Goal: Complete application form: Complete application form

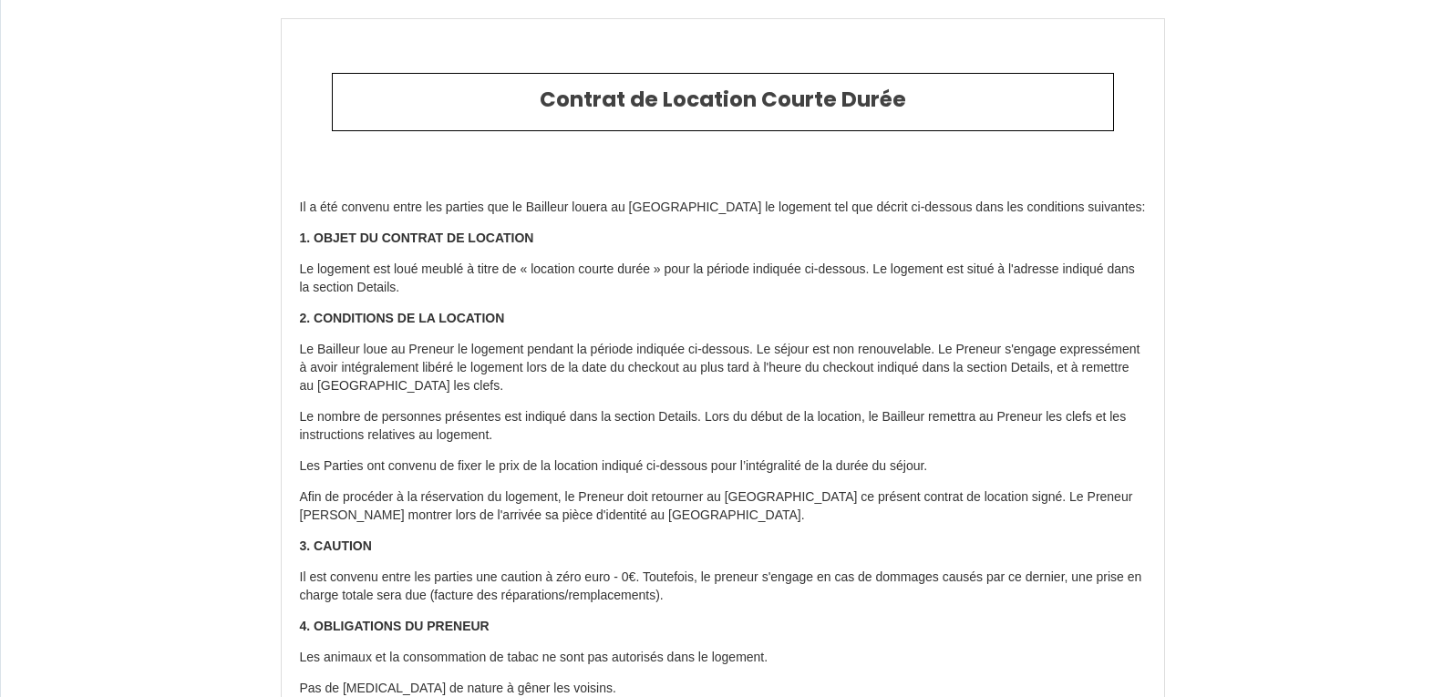
type input "6260856"
type input "Rose - Appartement T1 neuf"
type input "[STREET_ADDRESS][PERSON_NAME]"
type input "47000"
type input "Agen"
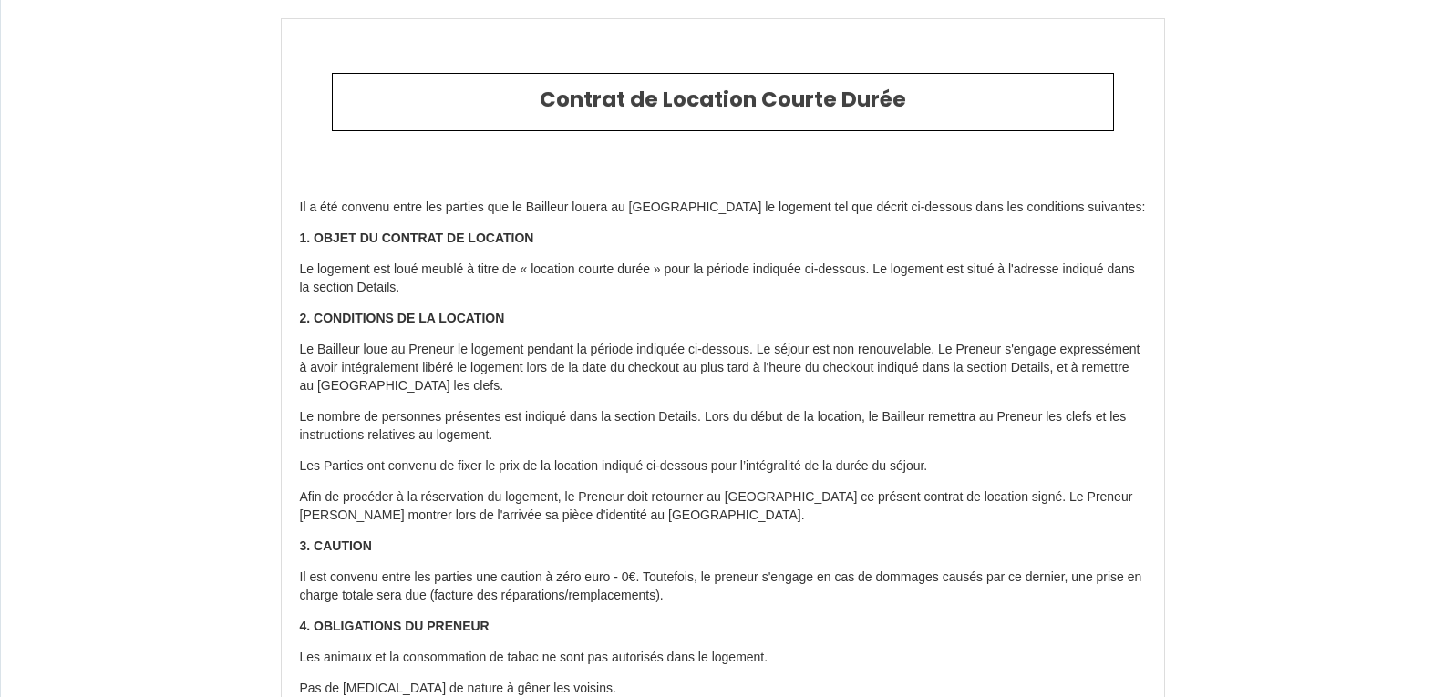
type input "[GEOGRAPHIC_DATA]"
type input "23 Tue September 2025"
type input "25 Thu September 2025"
type input "1"
type input "0"
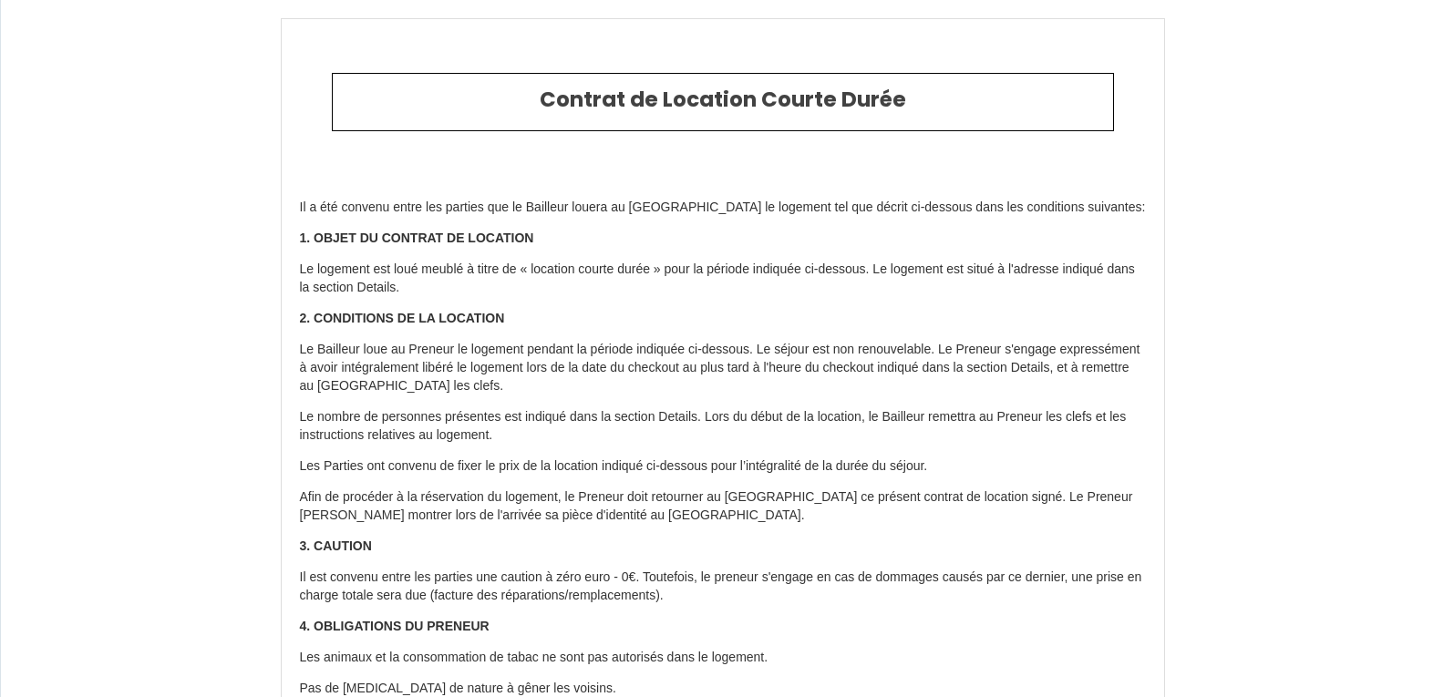
type input "90"
type input "[PERSON_NAME]"
type input "Gouraud"
type input "[GEOGRAPHIC_DATA]"
type input "[EMAIL_ADDRESS][DOMAIN_NAME]"
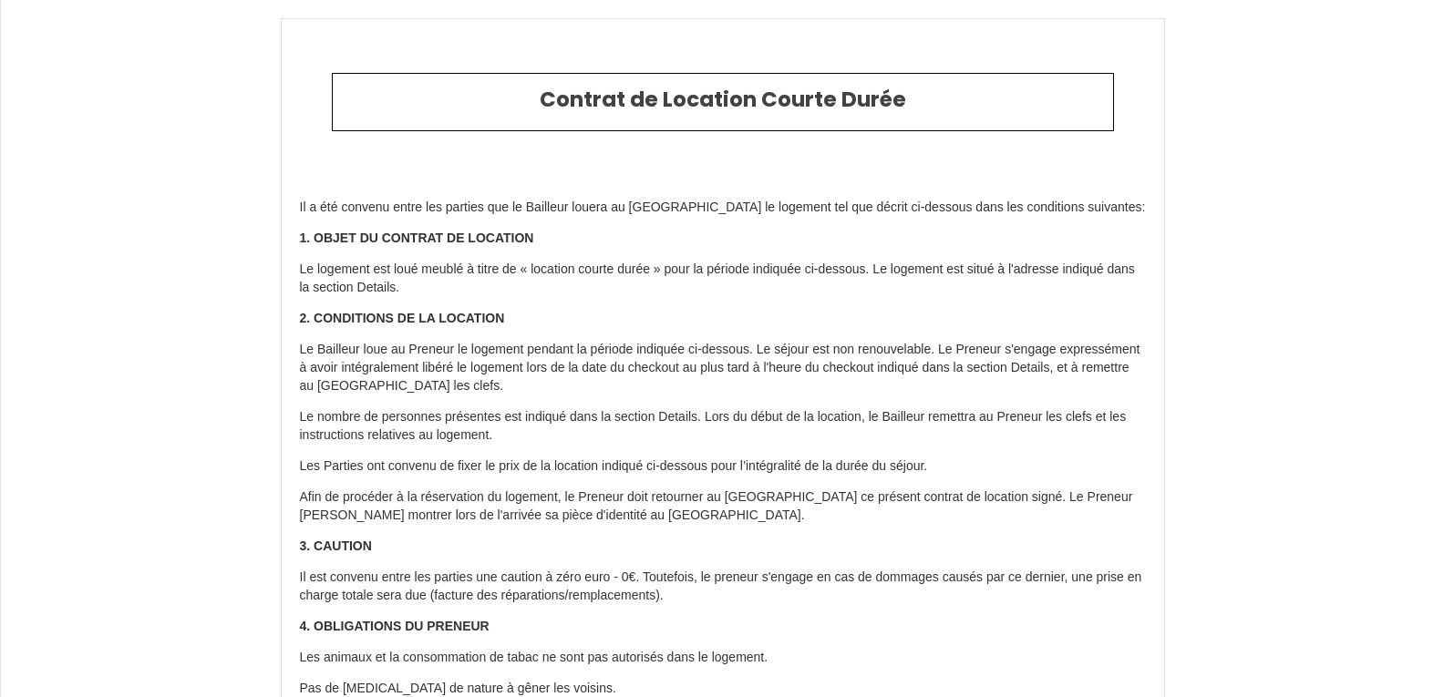
type input "[PERSON_NAME]"
type input "HOEFMAN"
type input "[EMAIL_ADDRESS][DOMAIN_NAME]"
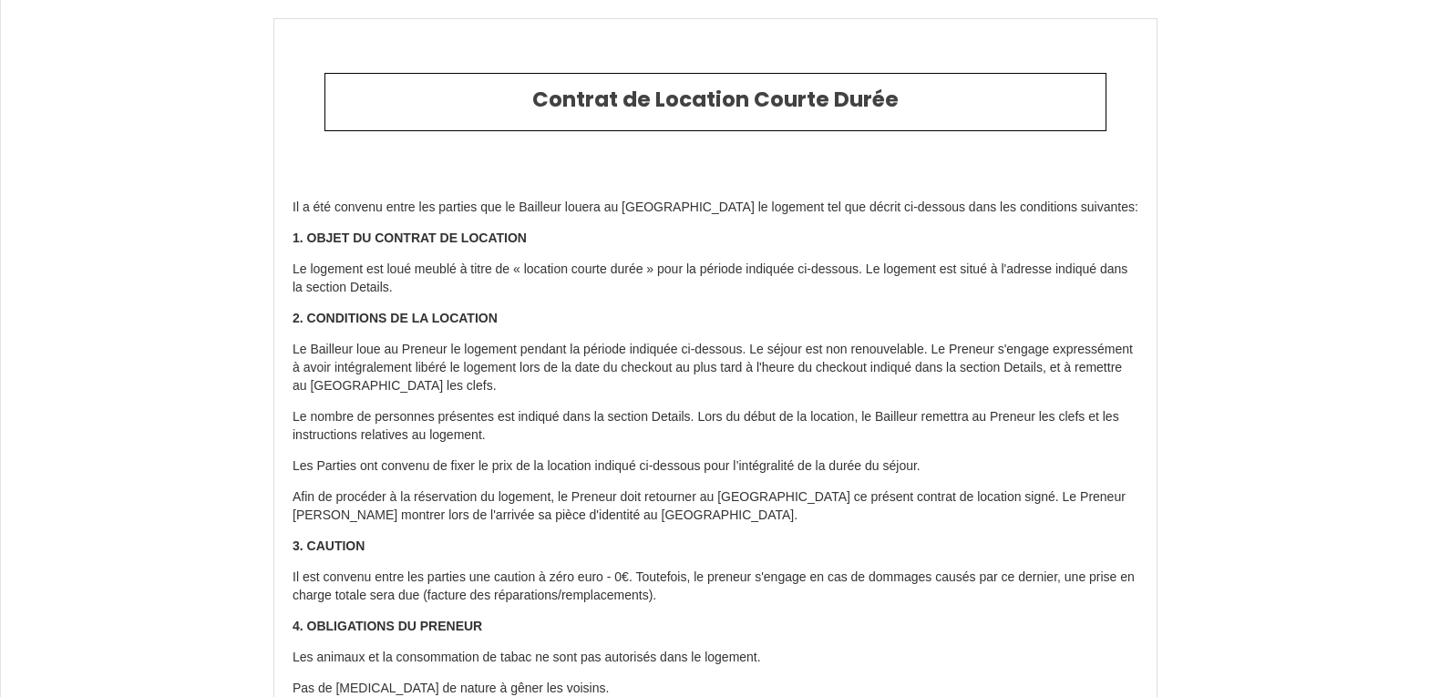
type input "[PHONE_NUMBER]"
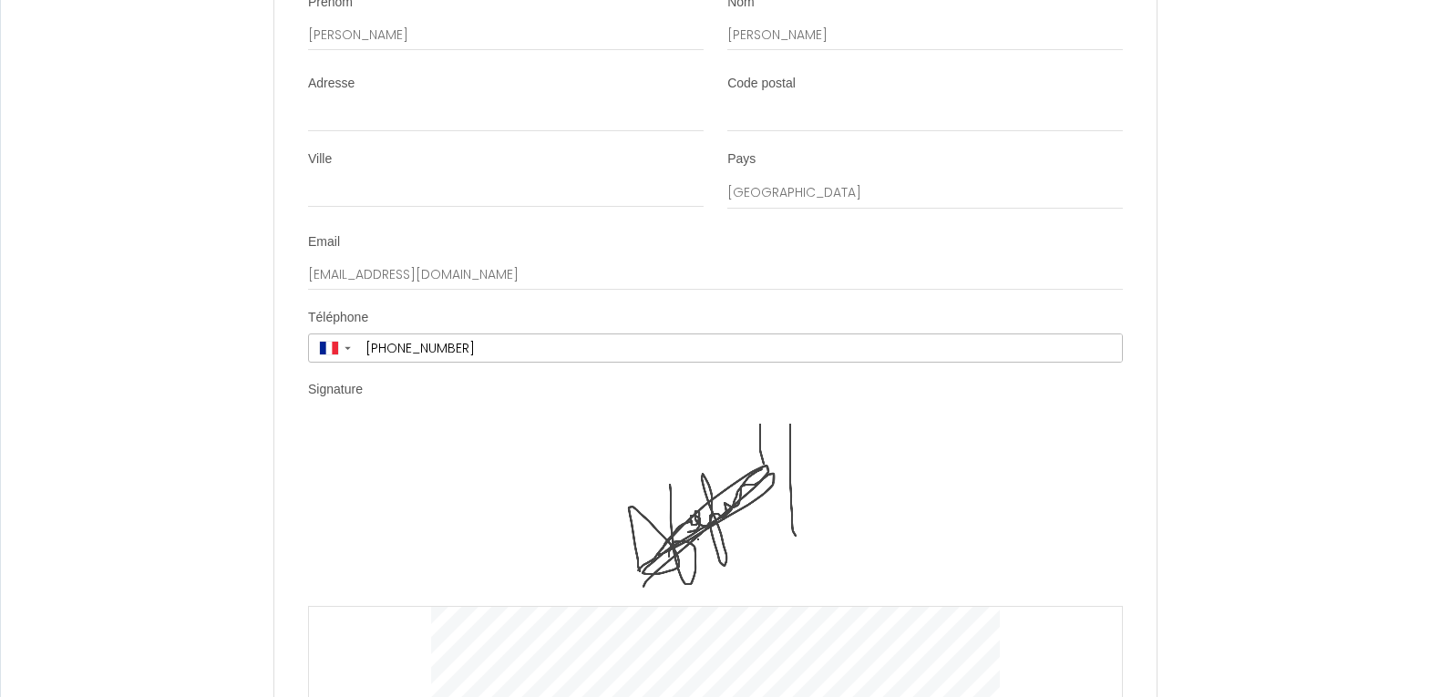
click at [721, 512] on img at bounding box center [715, 515] width 179 height 182
drag, startPoint x: 750, startPoint y: 486, endPoint x: 699, endPoint y: 518, distance: 60.2
click at [699, 518] on div "Clear" at bounding box center [715, 607] width 815 height 366
click at [410, 546] on div "Clear" at bounding box center [715, 607] width 815 height 366
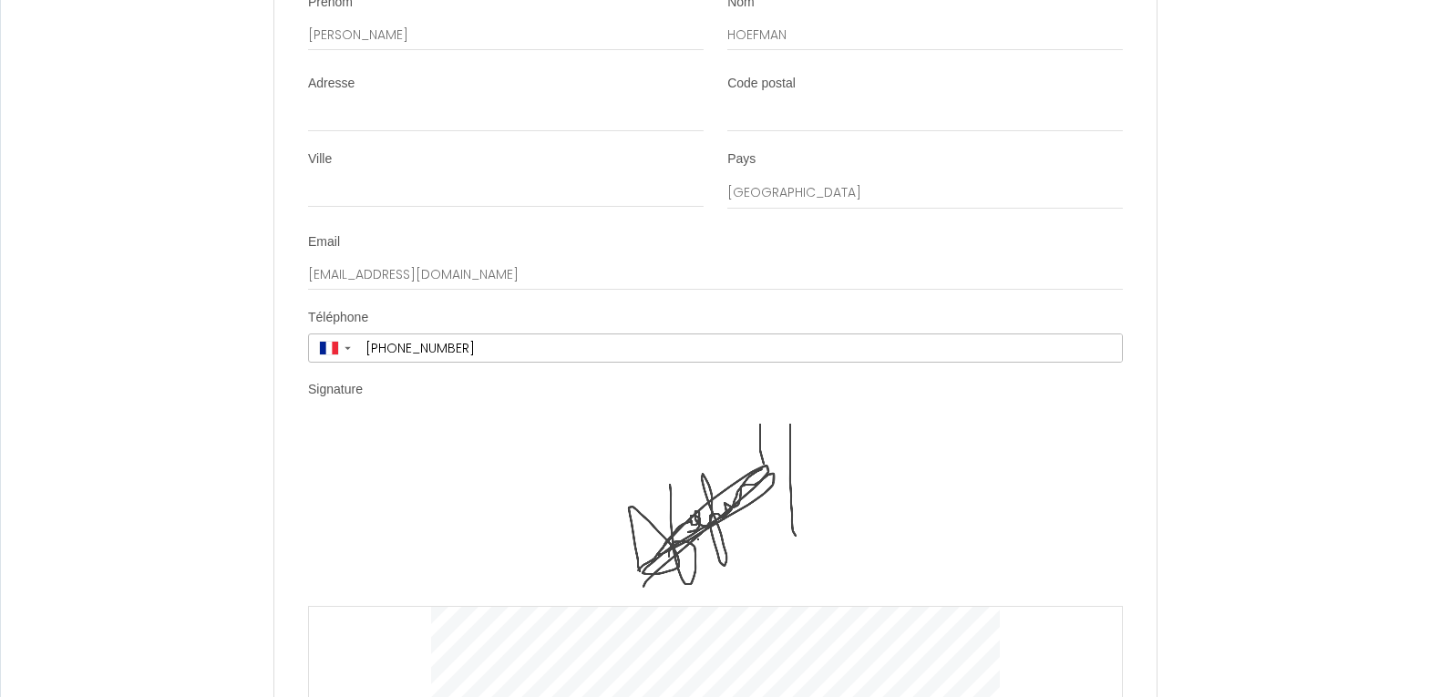
click at [410, 546] on div "Clear" at bounding box center [715, 607] width 815 height 366
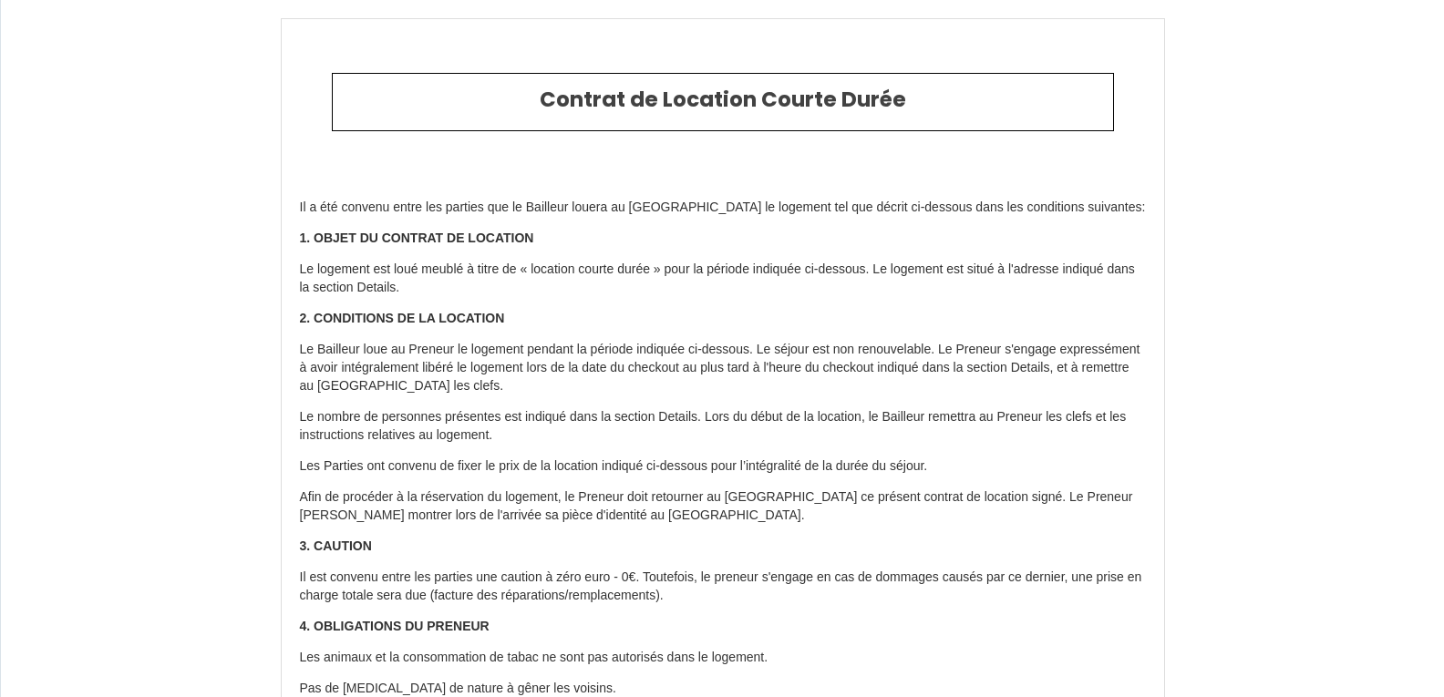
click at [1050, 494] on p "Afin de procéder à la réservation du logement, le Preneur doit retourner au [GE…" at bounding box center [723, 507] width 846 height 36
type input "[PHONE_NUMBER]"
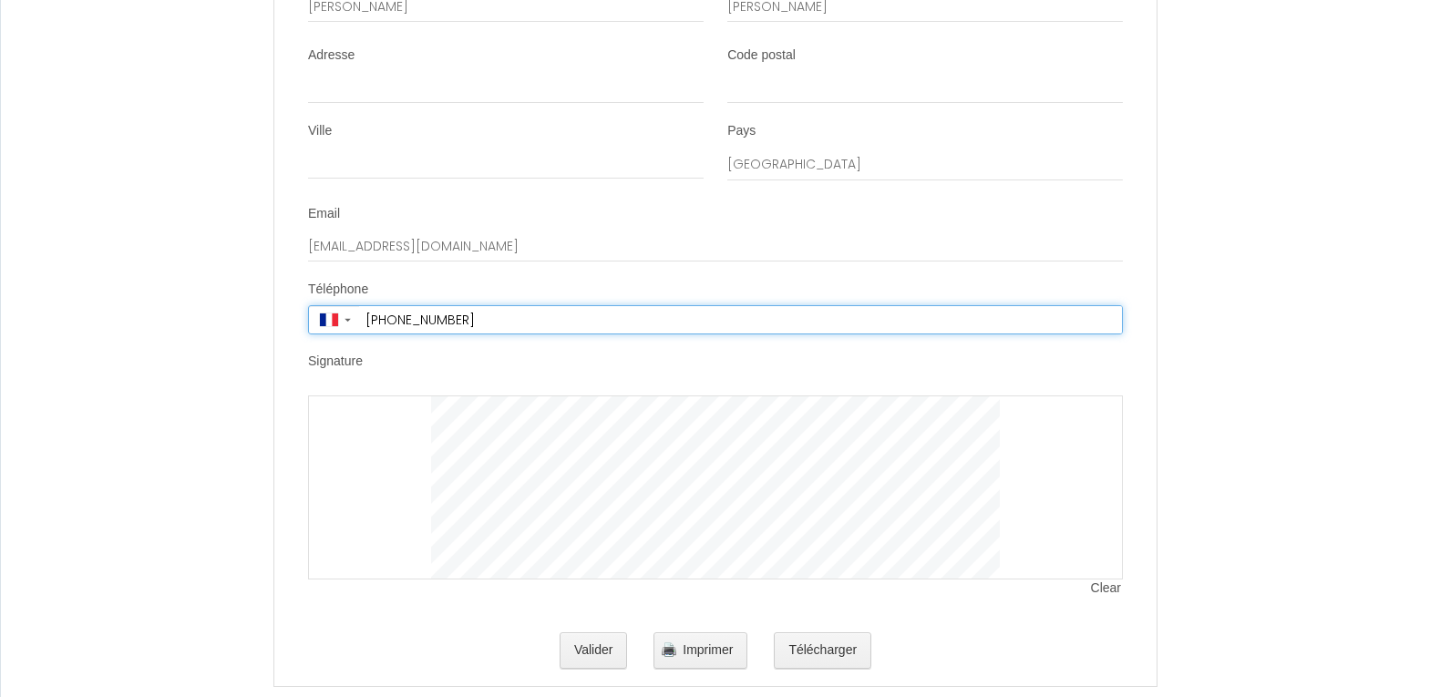
scroll to position [2502, 0]
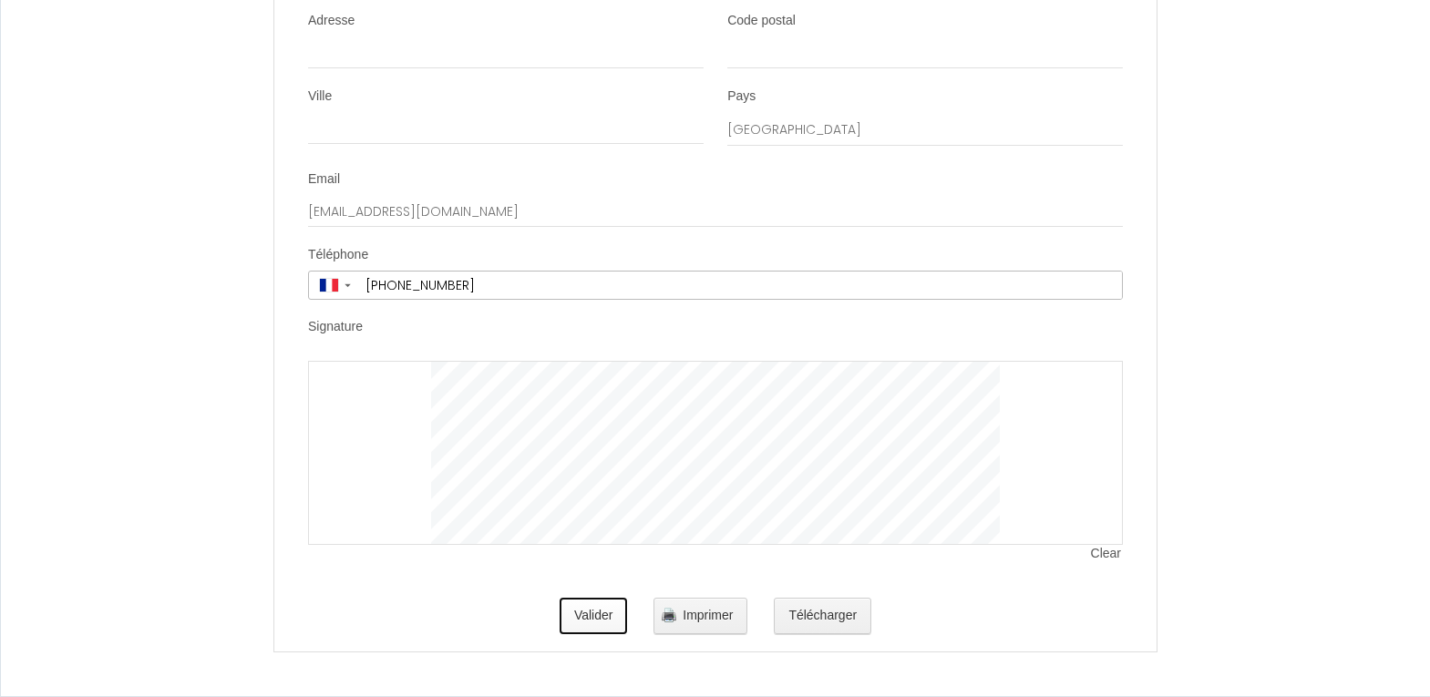
click at [580, 616] on button "Valider" at bounding box center [594, 616] width 68 height 36
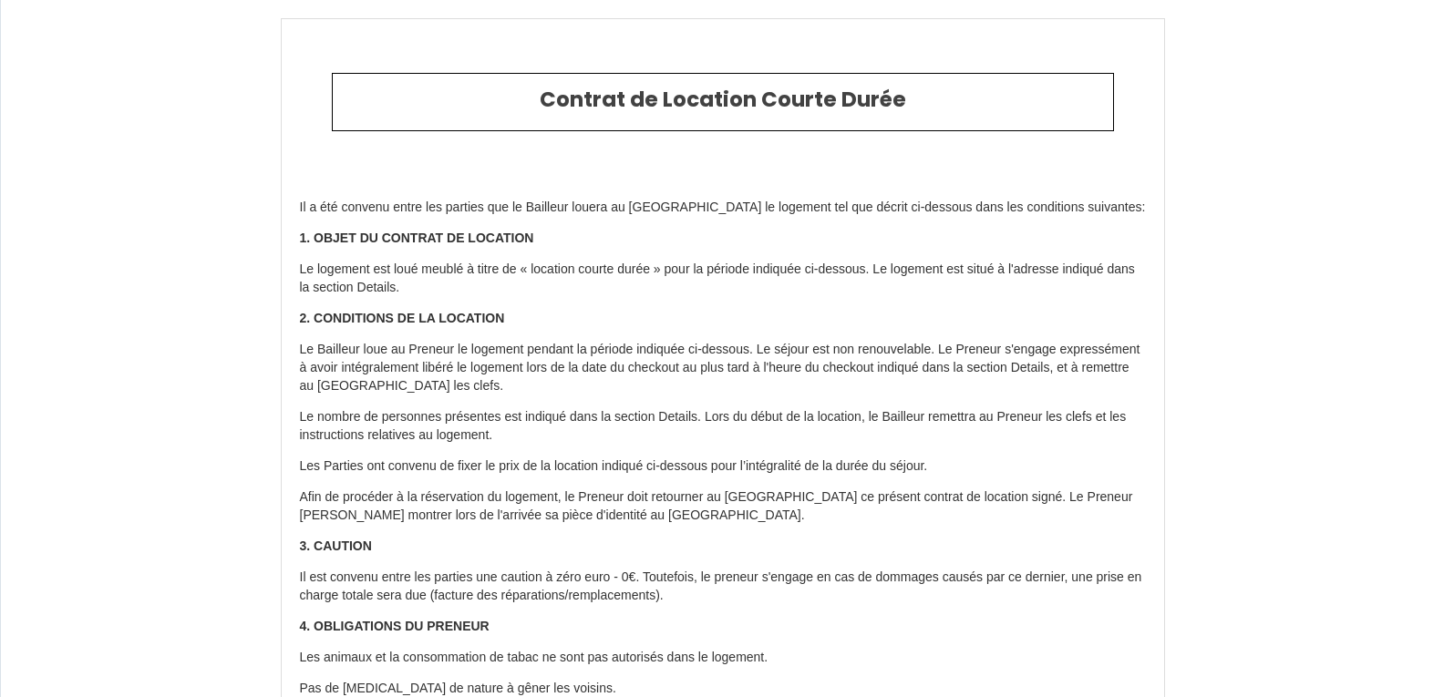
type input "6659185"
type input "Rose - Appartement T1 neuf"
type input "[STREET_ADDRESS][PERSON_NAME]"
type input "47000"
type input "Agen"
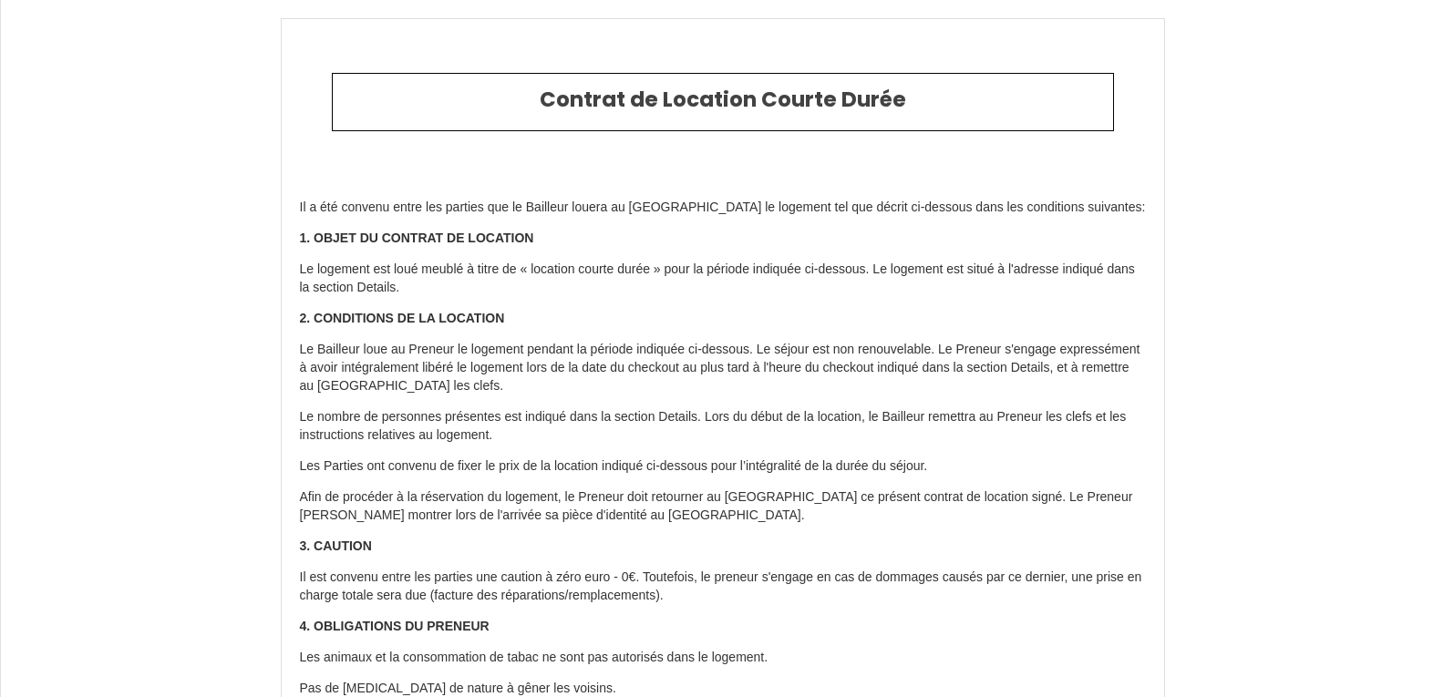
type input "[GEOGRAPHIC_DATA]"
type input "29 Mon September 2025"
type input "02 Thu October 2025"
type input "1"
type input "0"
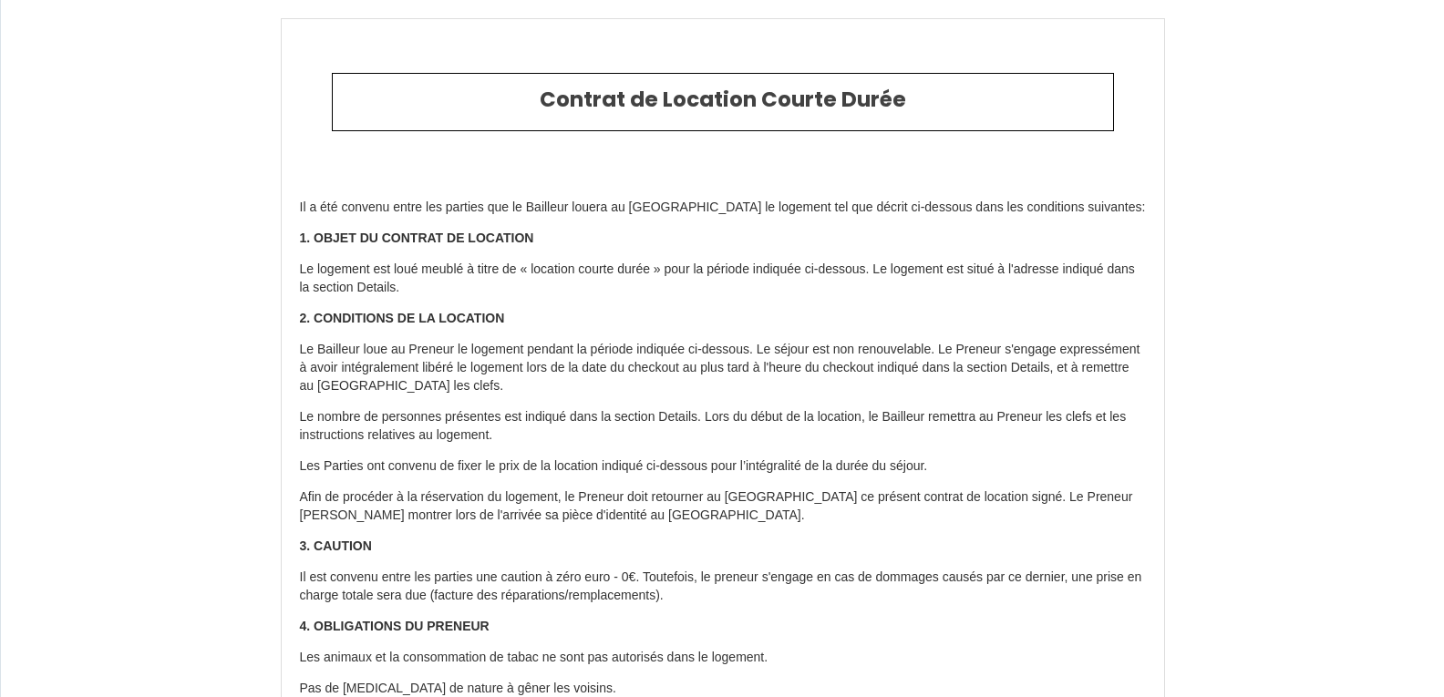
type input "135"
type input "[PERSON_NAME]"
type input "Gouraud"
type input "[GEOGRAPHIC_DATA]"
type input "[EMAIL_ADDRESS][DOMAIN_NAME]"
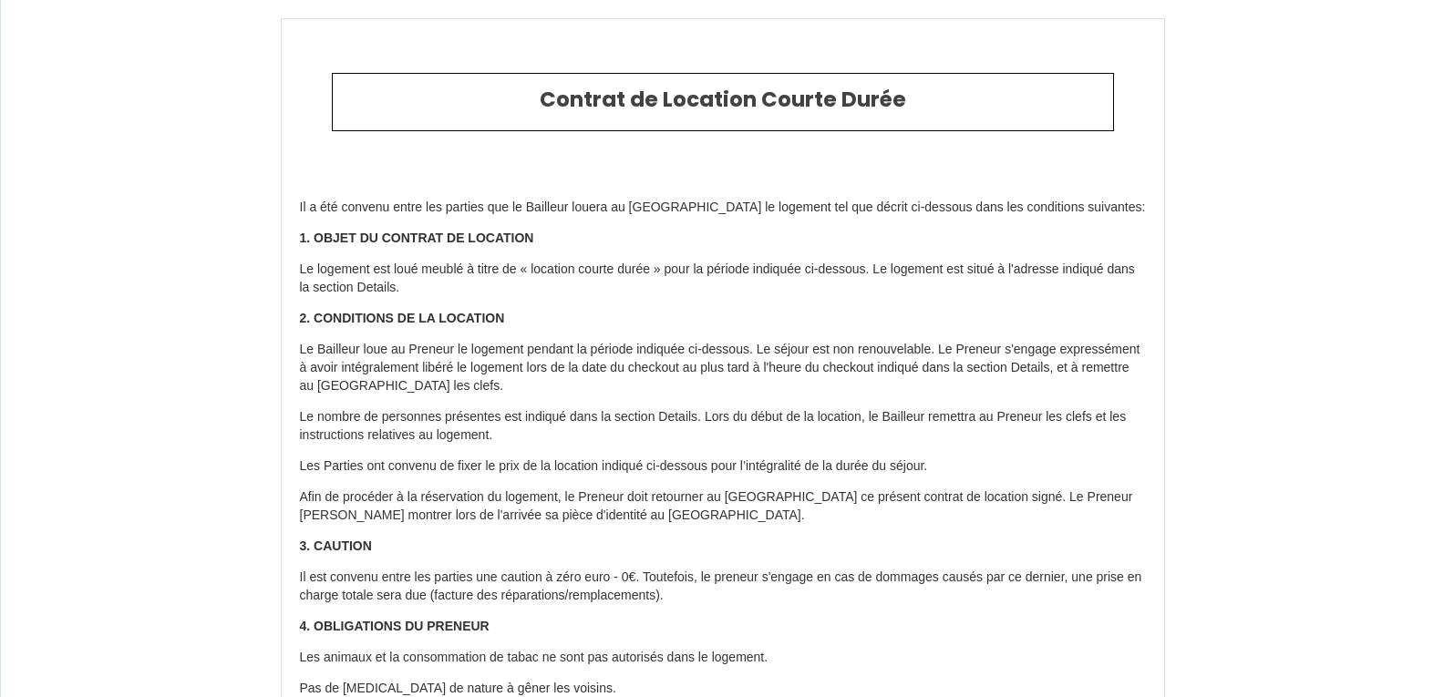
type input "[PERSON_NAME]"
type input "HOEFMAN"
type input "[EMAIL_ADDRESS][DOMAIN_NAME]"
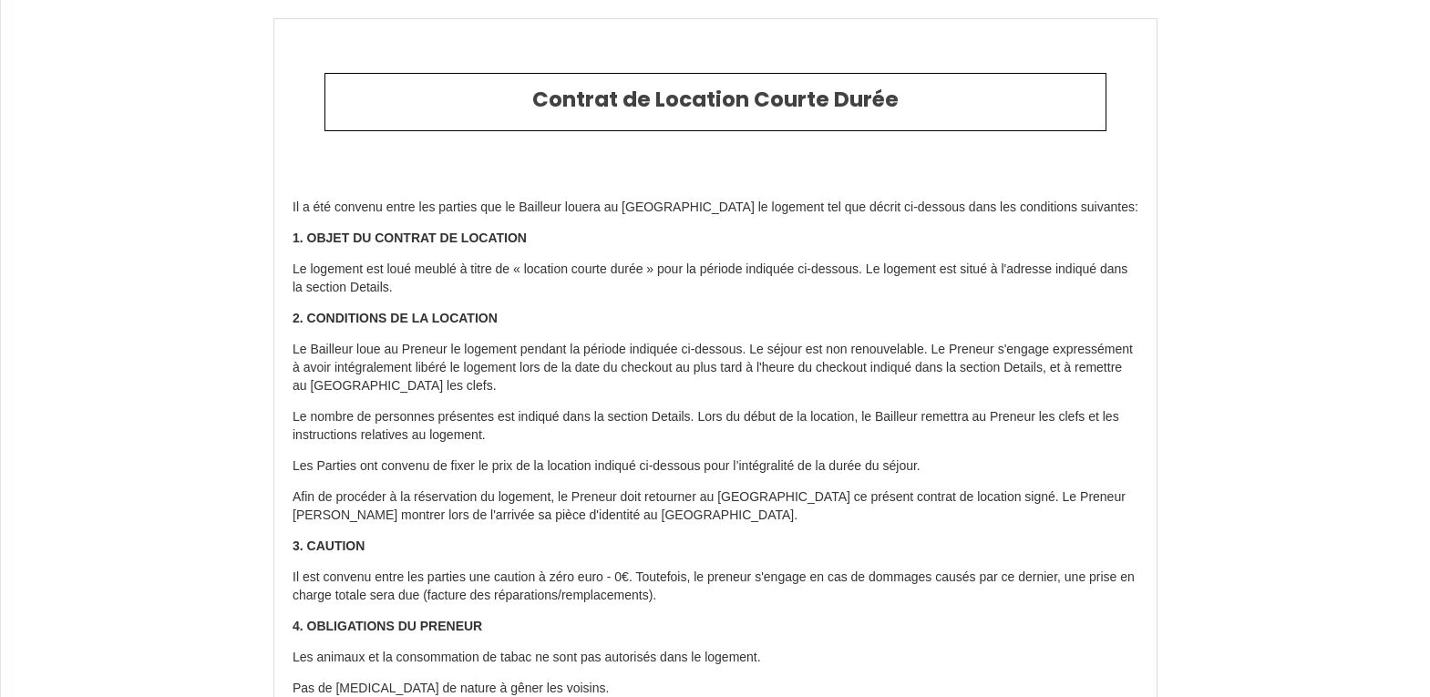
type input "[PHONE_NUMBER]"
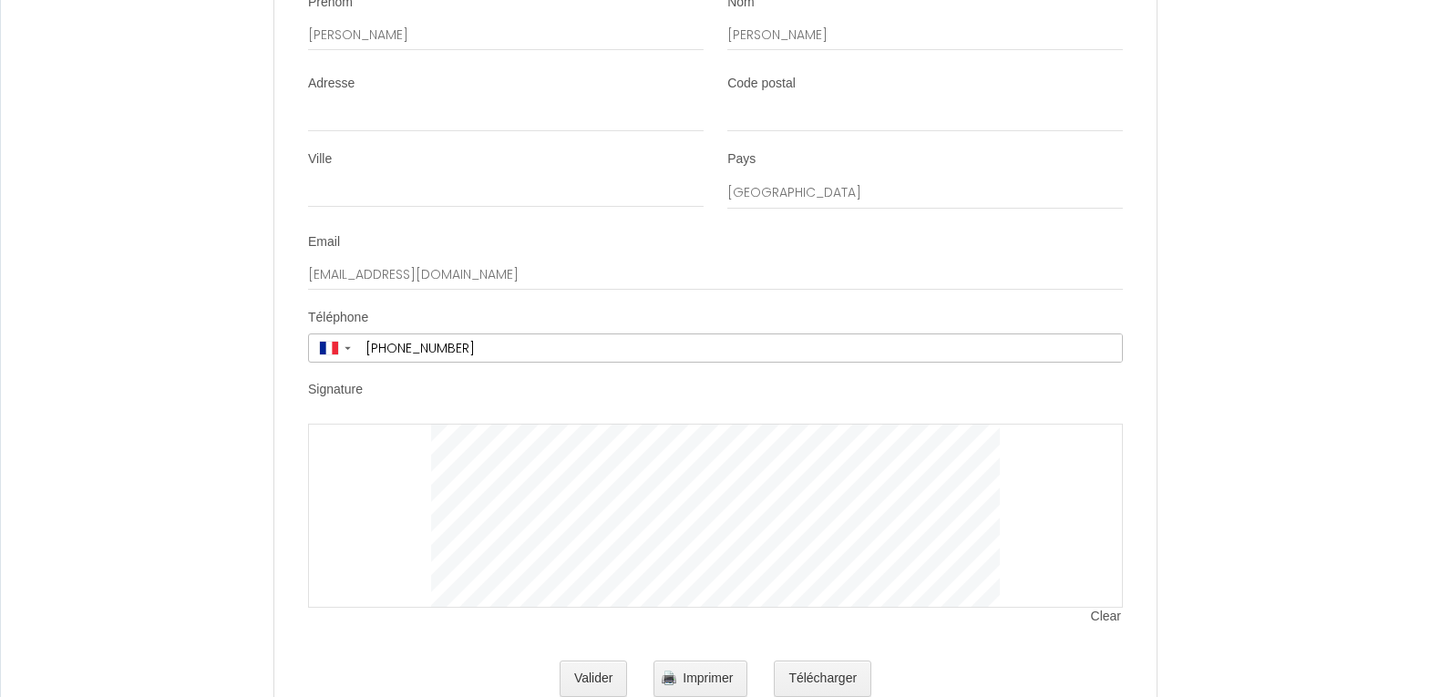
click at [1101, 541] on div at bounding box center [715, 516] width 815 height 184
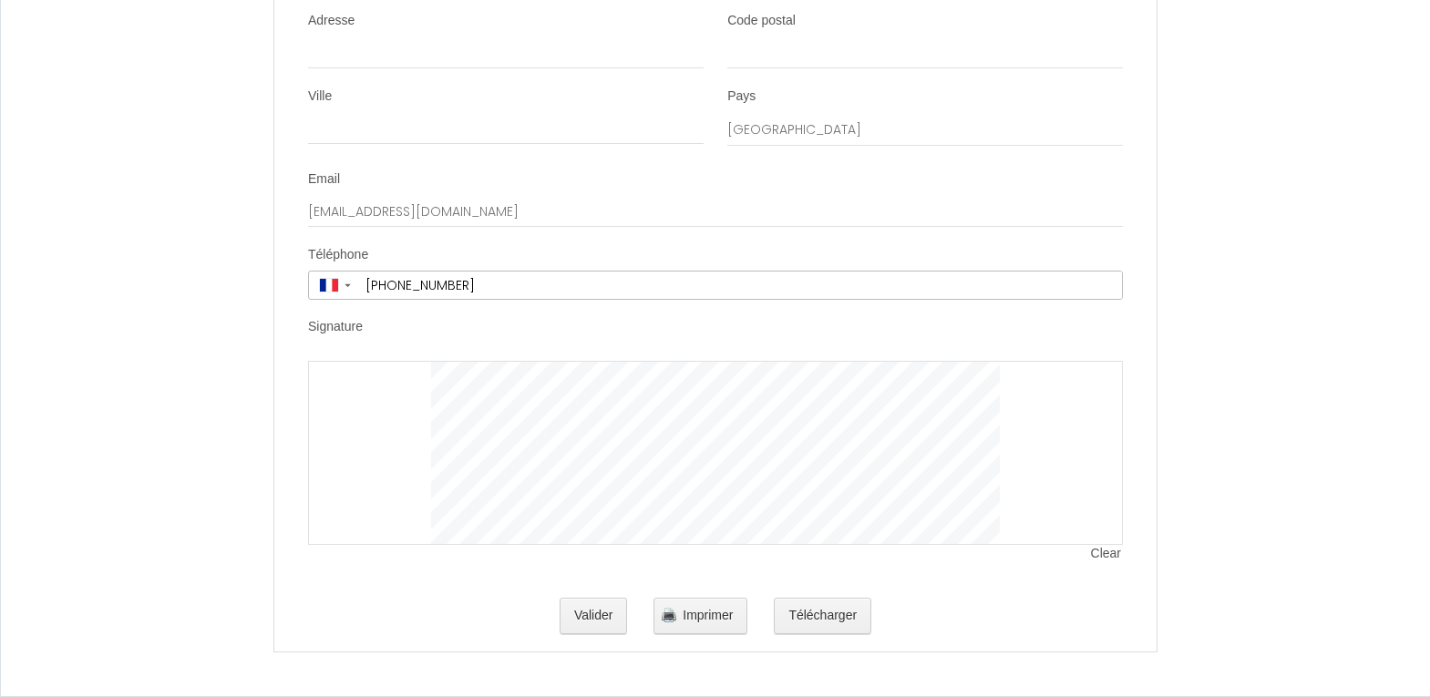
click at [593, 607] on button "Valider" at bounding box center [594, 616] width 68 height 36
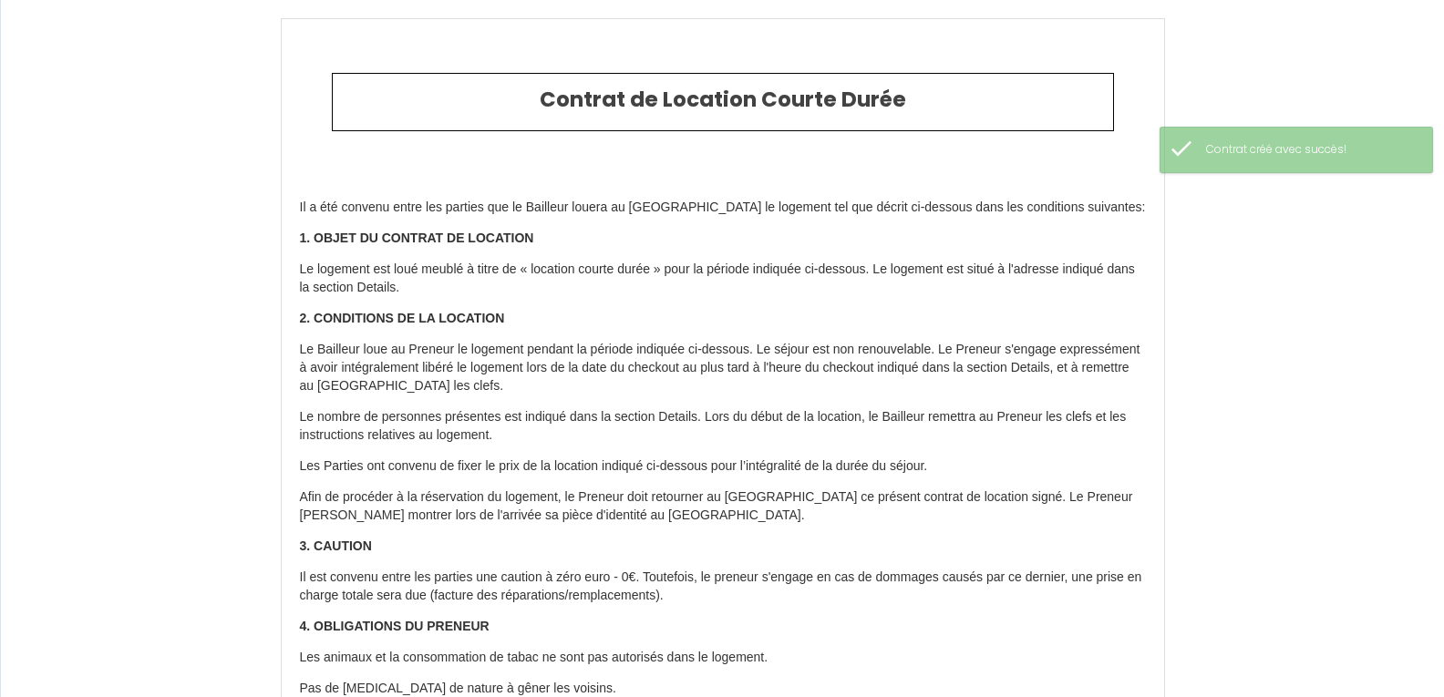
type input "135"
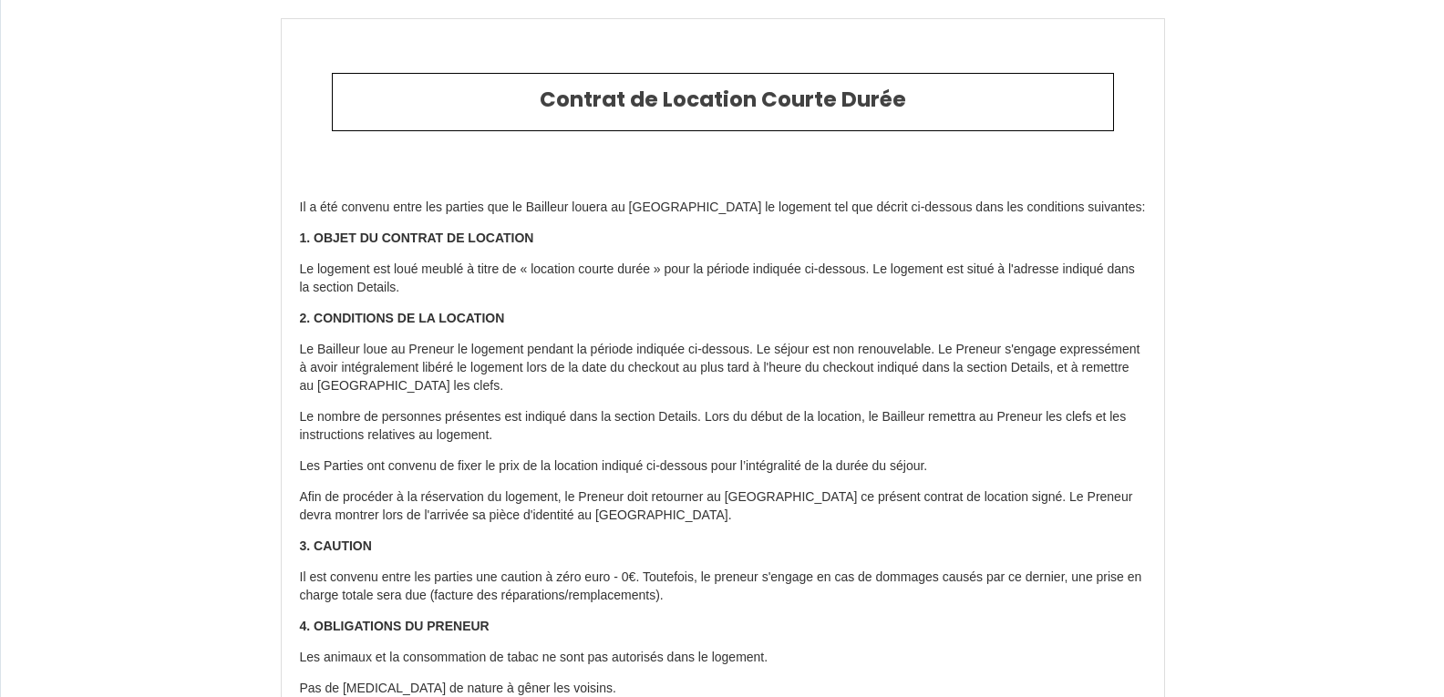
type input "6659185"
type input "Rose - Appartement T1 neuf"
type input "[STREET_ADDRESS][PERSON_NAME]"
type input "47000"
type input "Agen"
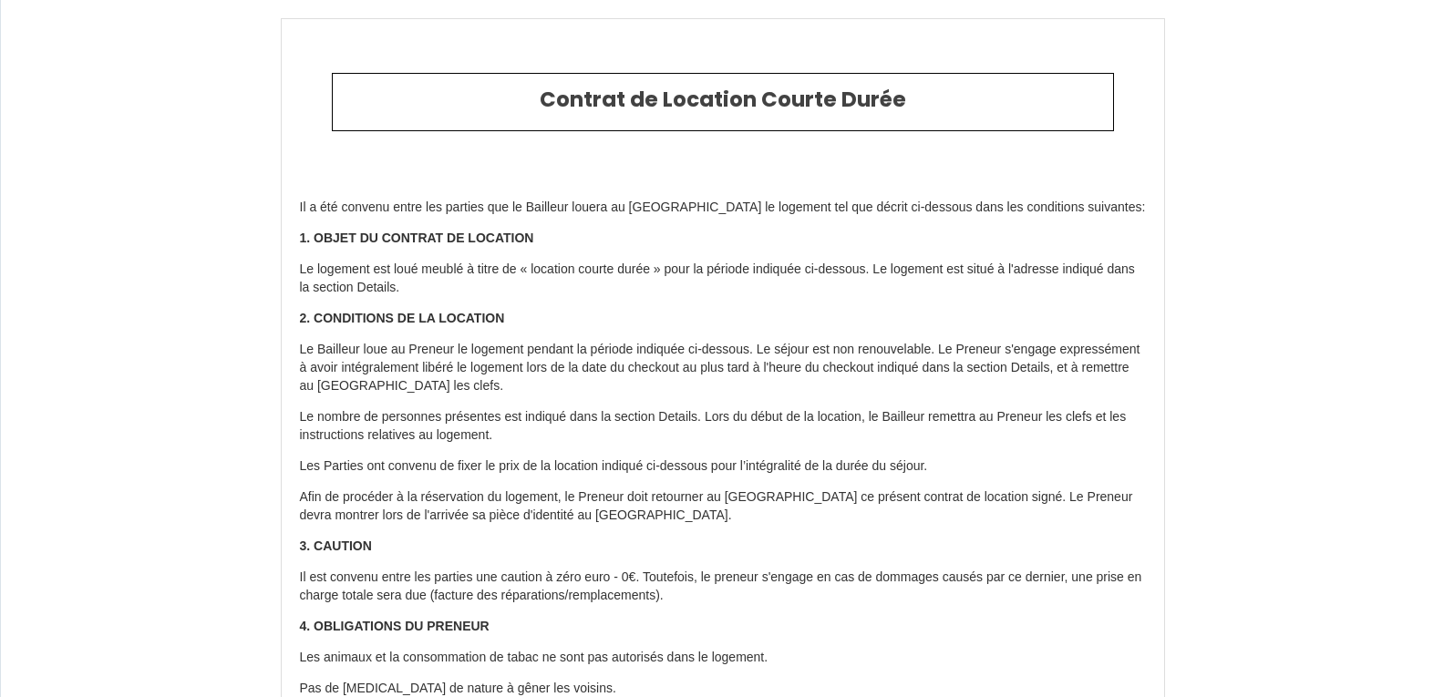
type input "[GEOGRAPHIC_DATA]"
type input "[DATE]"
type input "1"
type input "0"
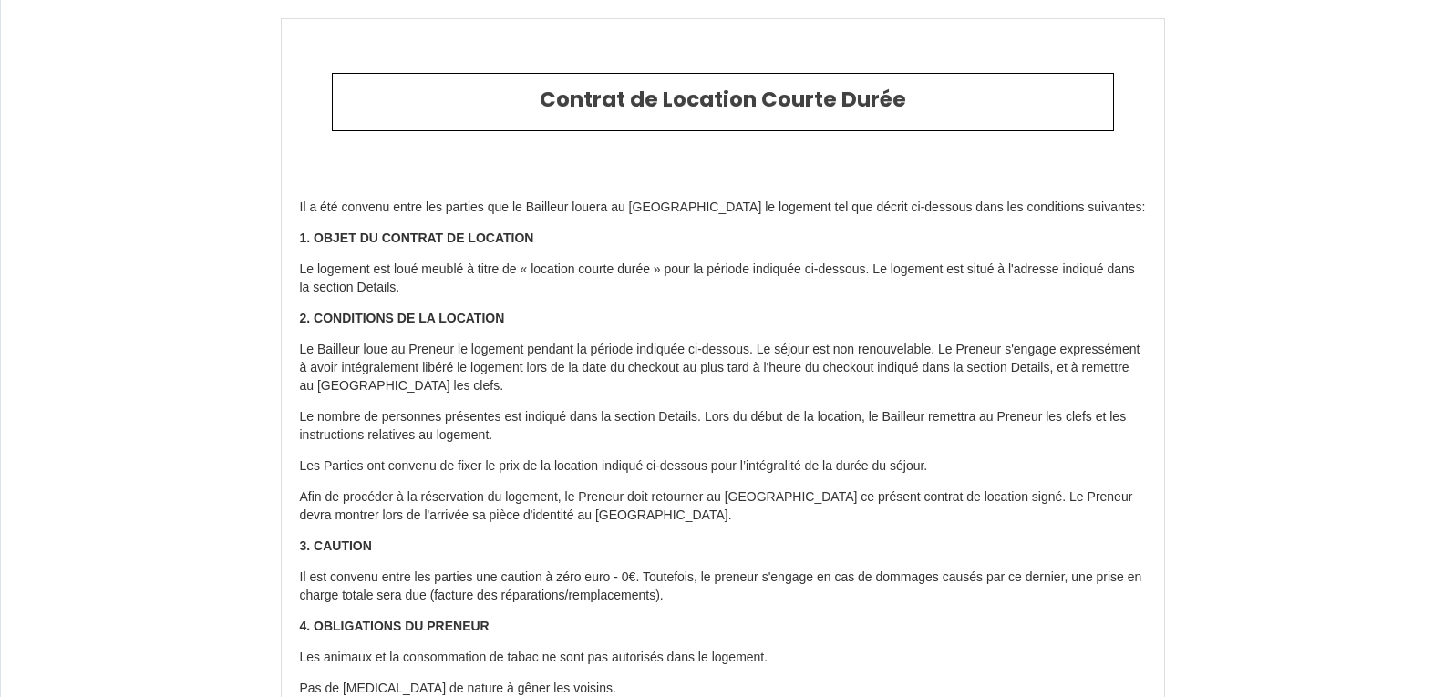
type input "135"
type input "[PERSON_NAME]"
type input "Gouraud"
type input "[GEOGRAPHIC_DATA]"
type input "[EMAIL_ADDRESS][DOMAIN_NAME]"
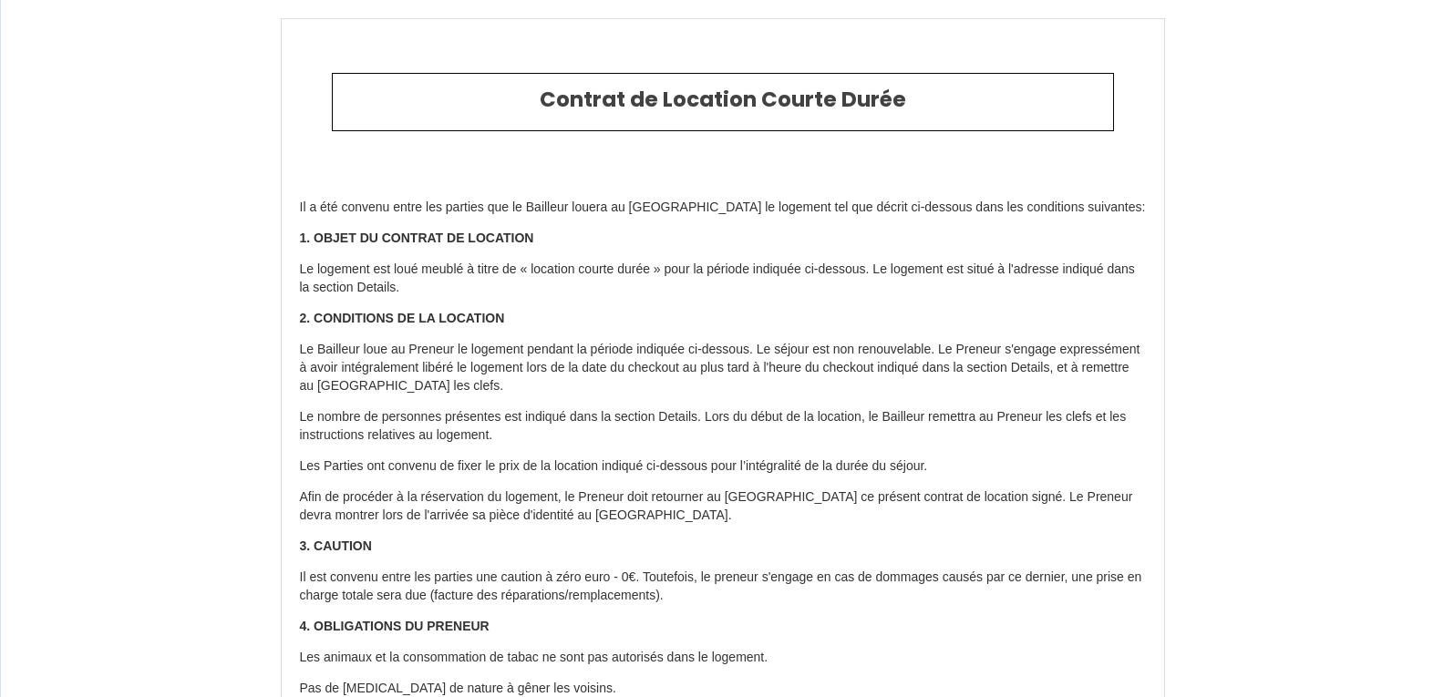
type input "[PERSON_NAME]"
type input "HOEFMAN"
type input "[EMAIL_ADDRESS][DOMAIN_NAME]"
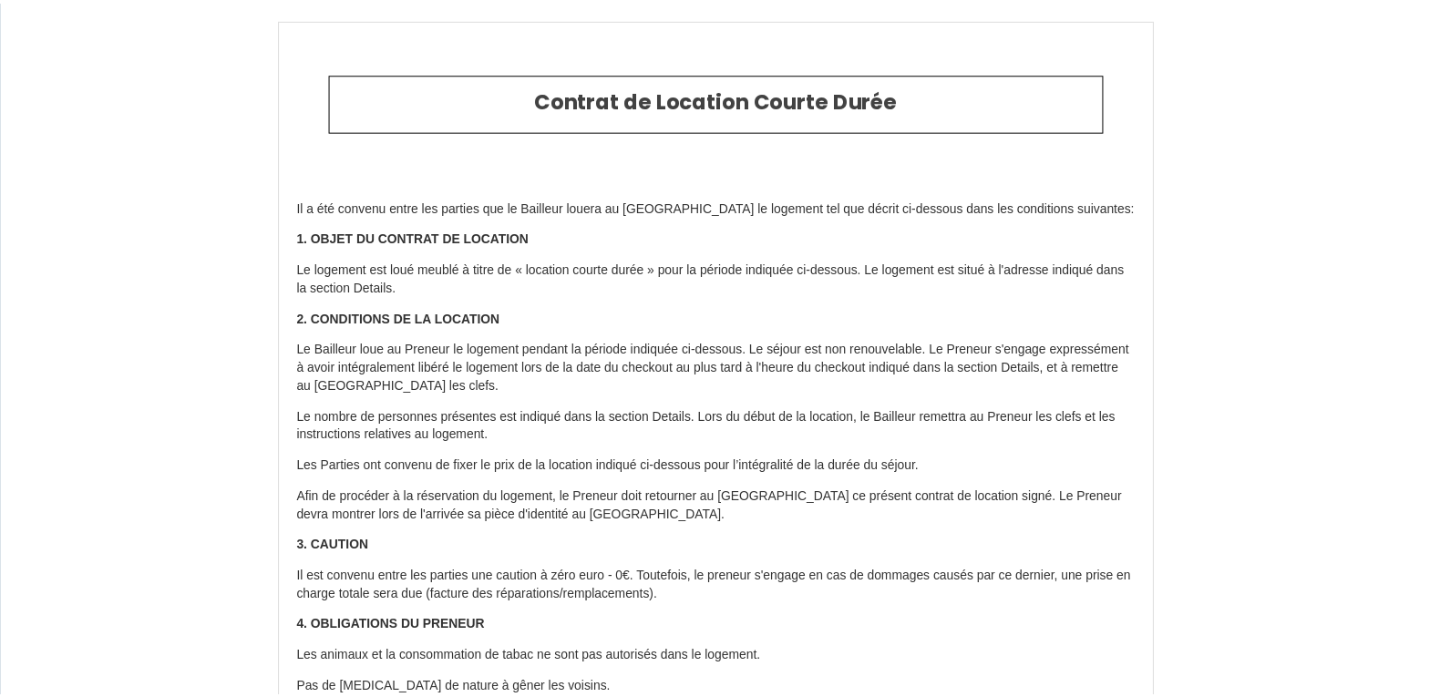
scroll to position [2466, 0]
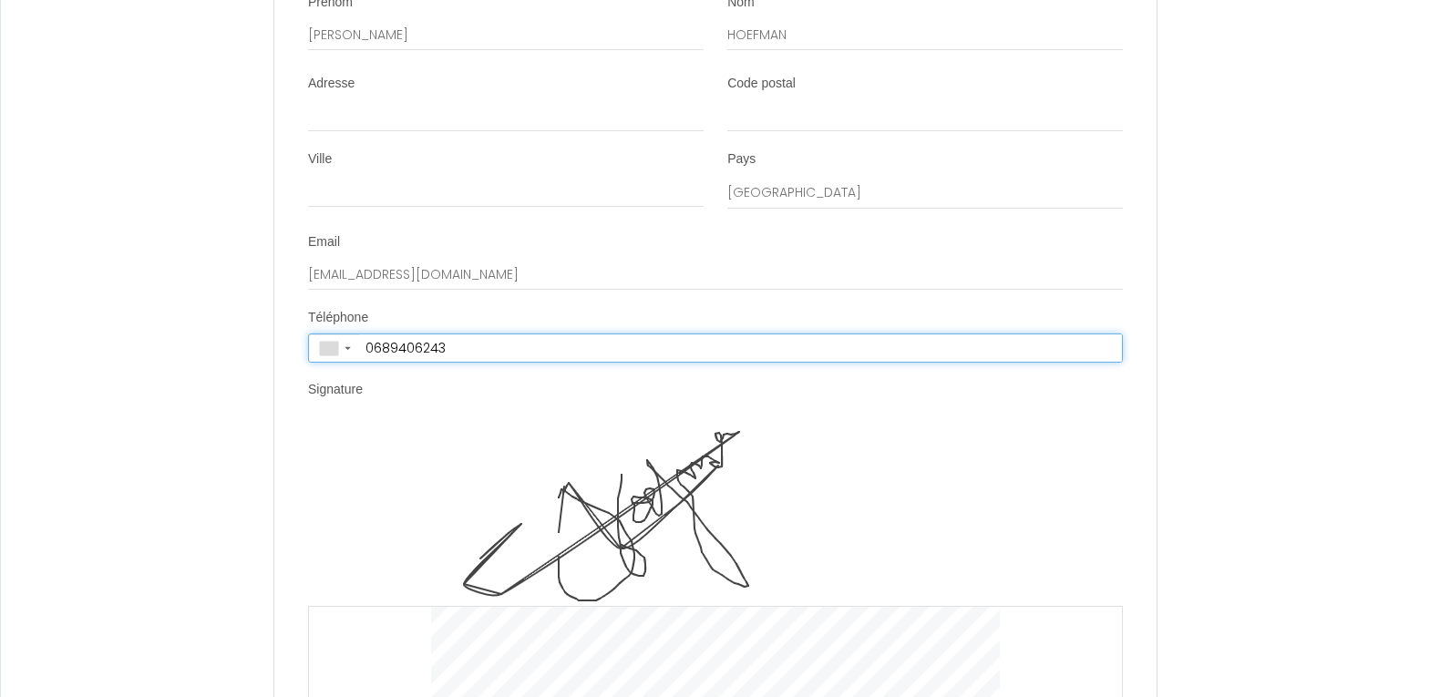
type input "[PHONE_NUMBER]"
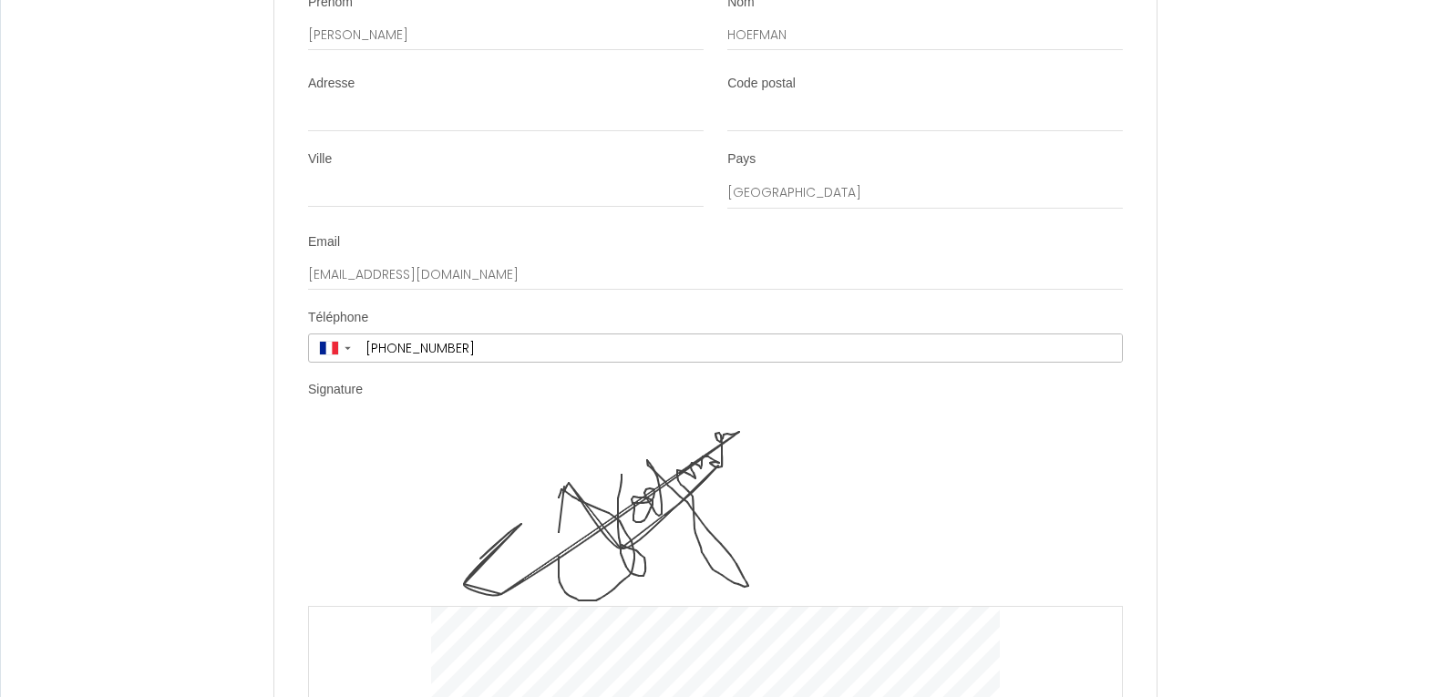
click at [1107, 576] on div "Clear" at bounding box center [715, 607] width 815 height 366
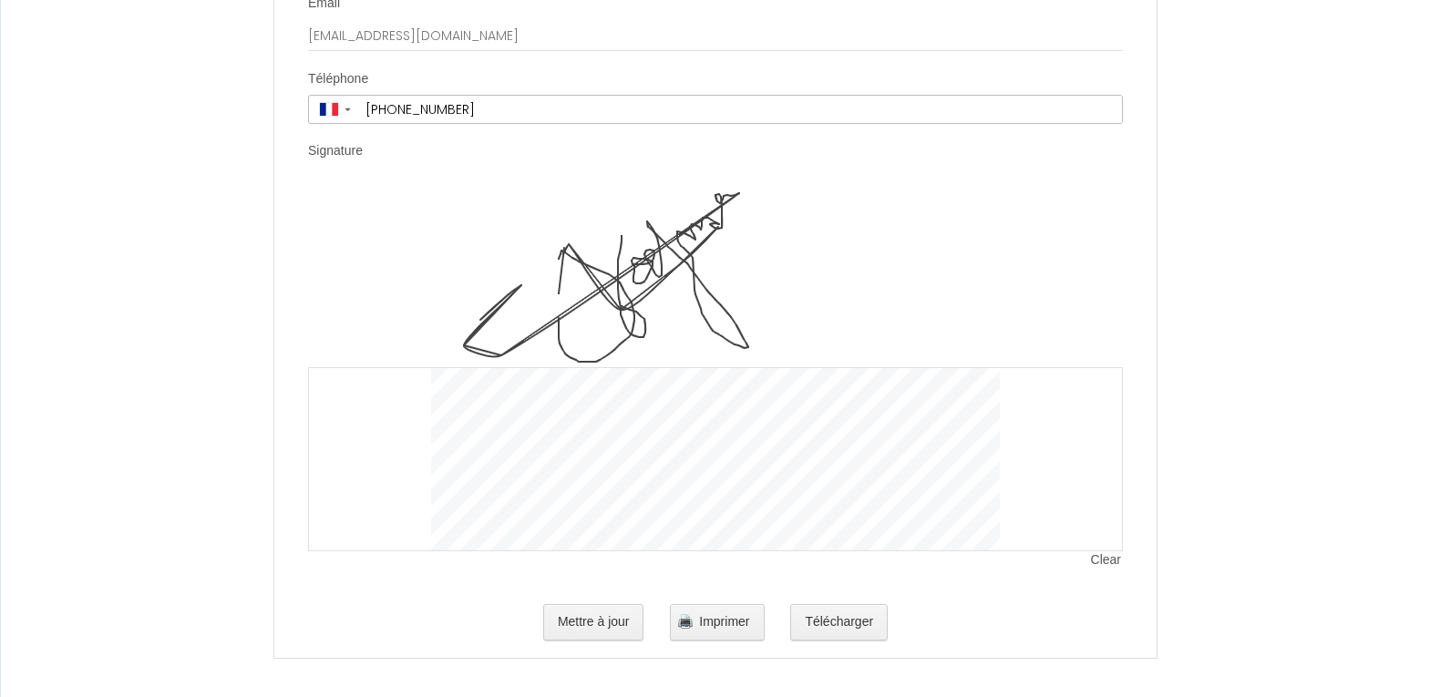
scroll to position [2711, 0]
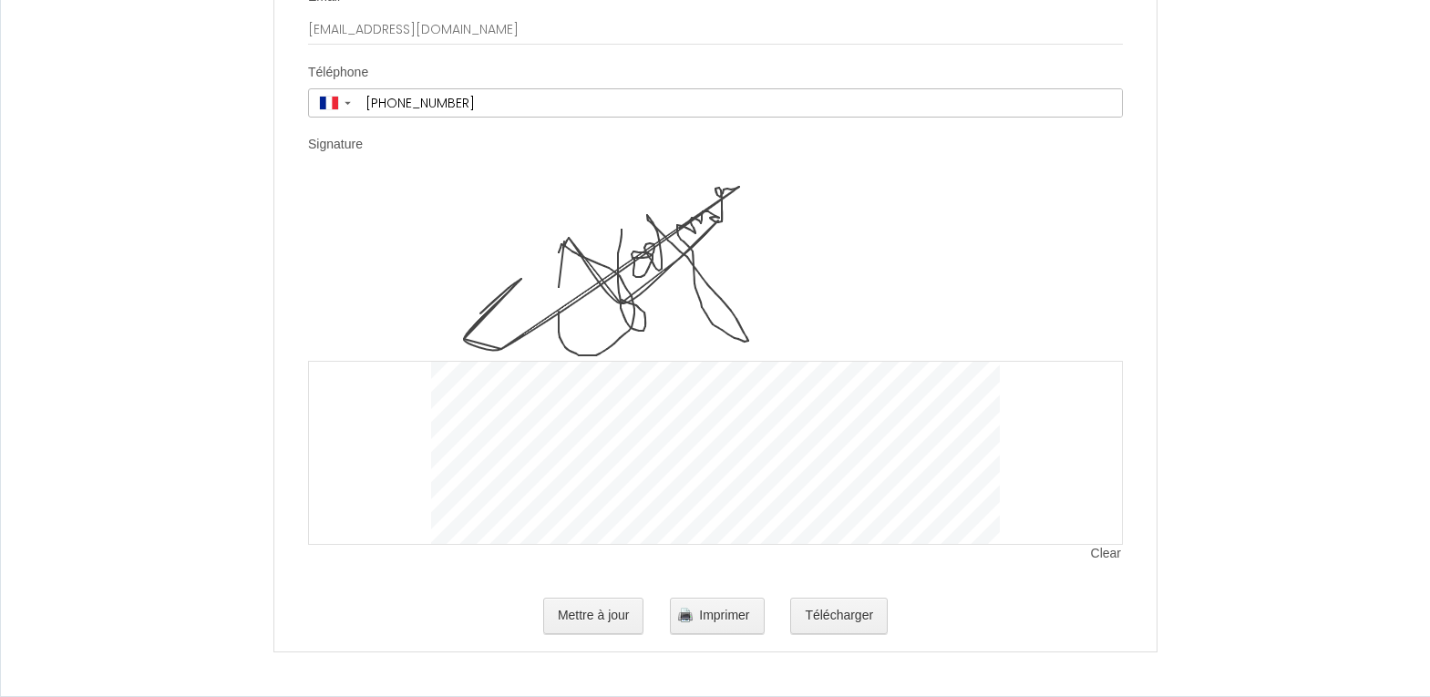
click at [1121, 553] on span "Clear" at bounding box center [1107, 554] width 32 height 18
click at [572, 340] on img at bounding box center [715, 270] width 569 height 182
drag, startPoint x: 722, startPoint y: 238, endPoint x: 541, endPoint y: 259, distance: 182.6
click at [572, 340] on img at bounding box center [715, 270] width 569 height 182
click at [573, 338] on img at bounding box center [715, 270] width 569 height 182
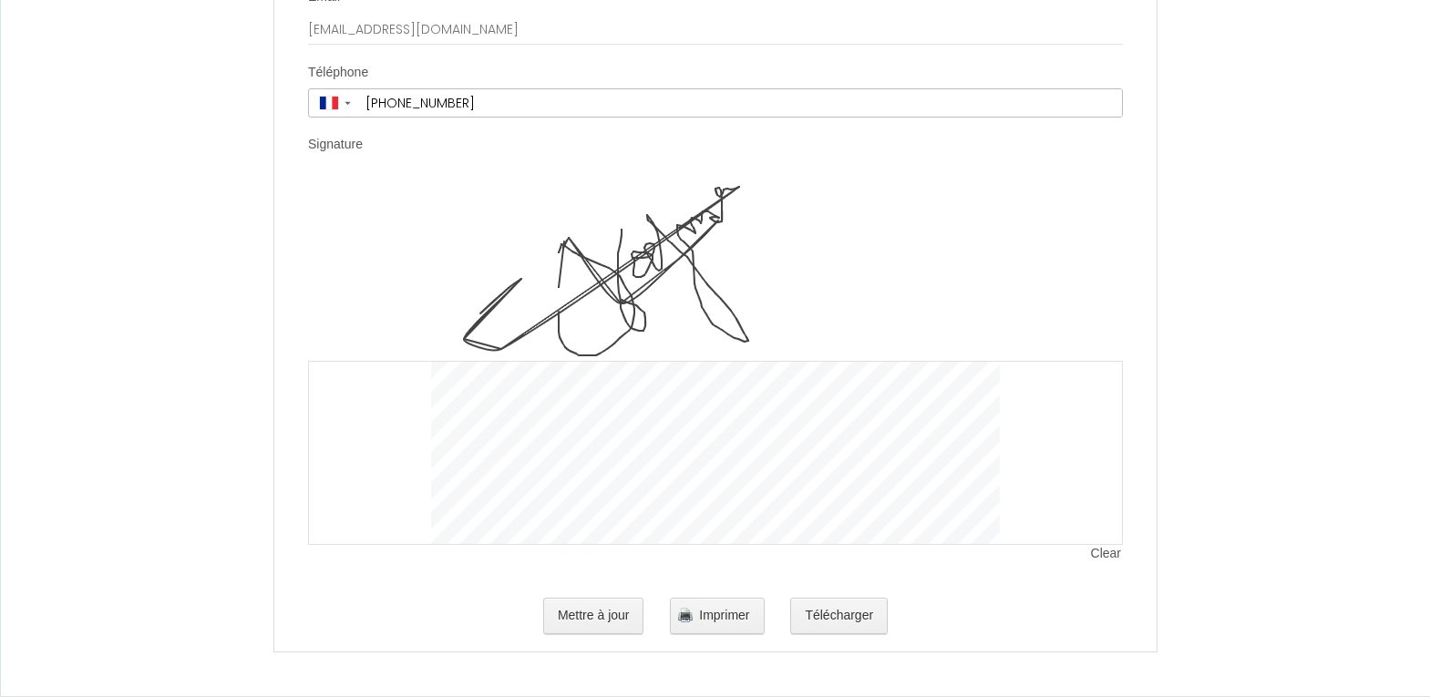
click at [699, 252] on img at bounding box center [715, 270] width 569 height 182
click at [702, 255] on img at bounding box center [715, 270] width 569 height 182
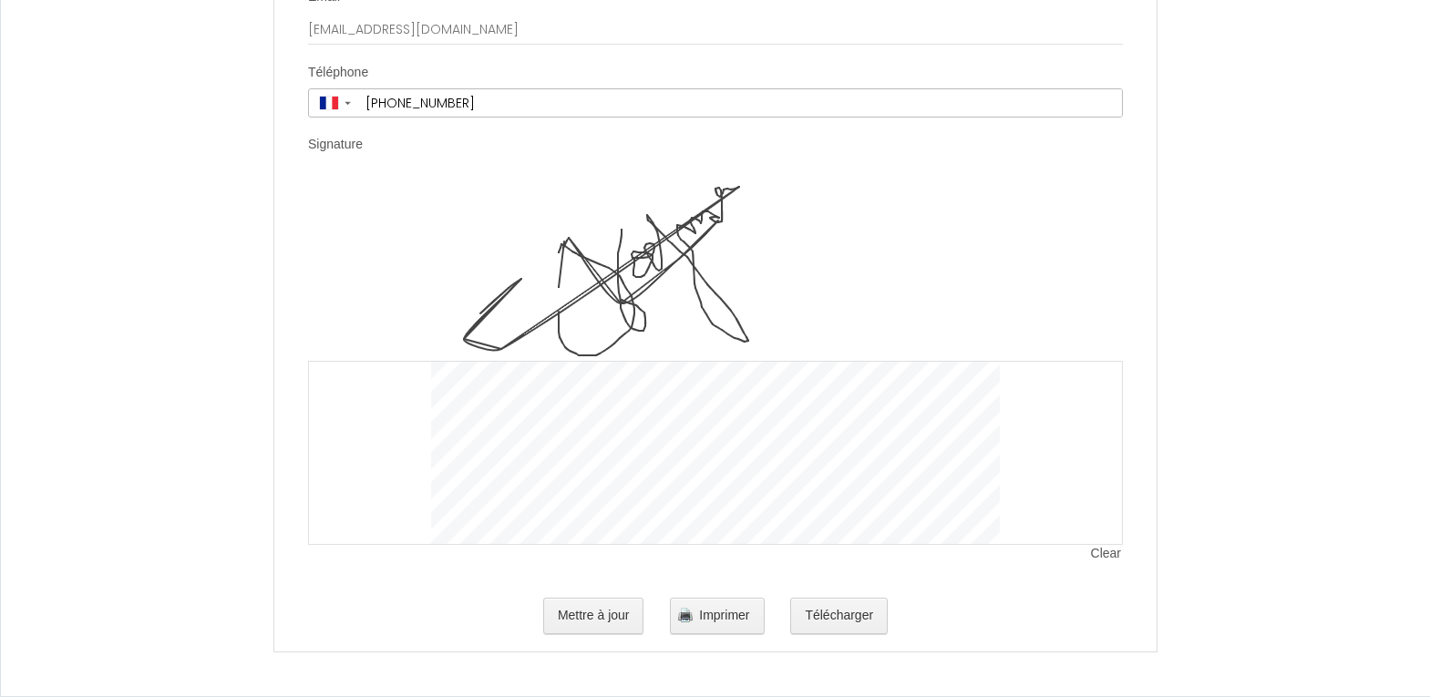
click at [702, 255] on img at bounding box center [715, 270] width 569 height 182
click at [672, 244] on img at bounding box center [715, 270] width 569 height 182
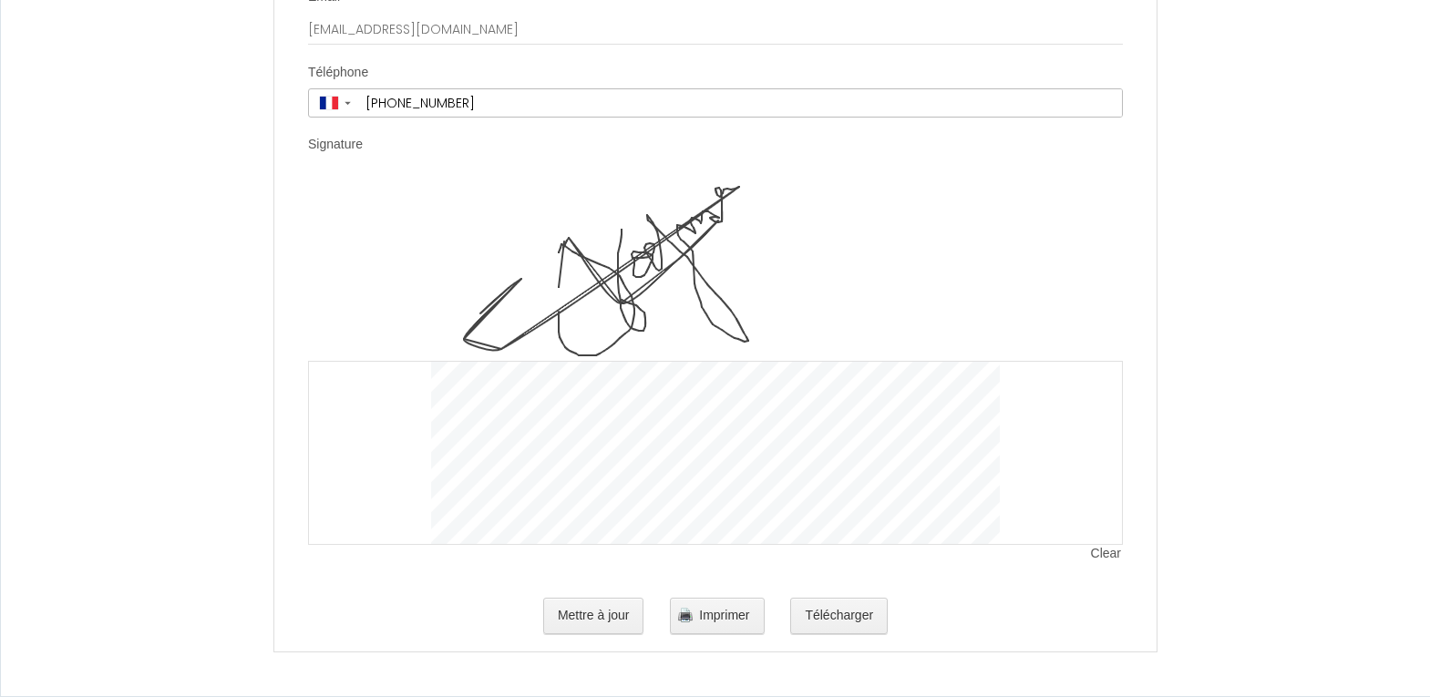
click at [672, 244] on img at bounding box center [715, 270] width 569 height 182
click at [1106, 555] on span "Clear" at bounding box center [1107, 554] width 32 height 18
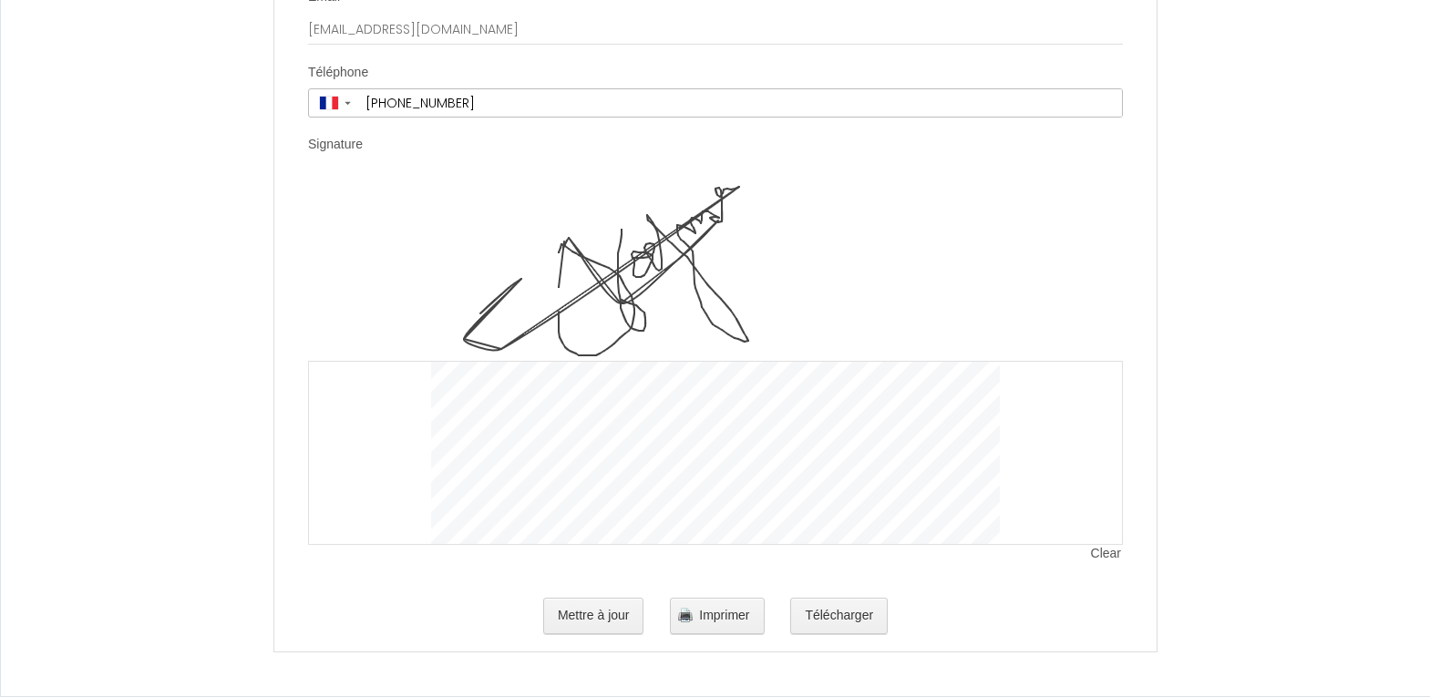
click at [1106, 555] on span "Clear" at bounding box center [1107, 554] width 32 height 18
click at [643, 250] on img at bounding box center [715, 270] width 569 height 182
click at [643, 251] on img at bounding box center [715, 270] width 569 height 182
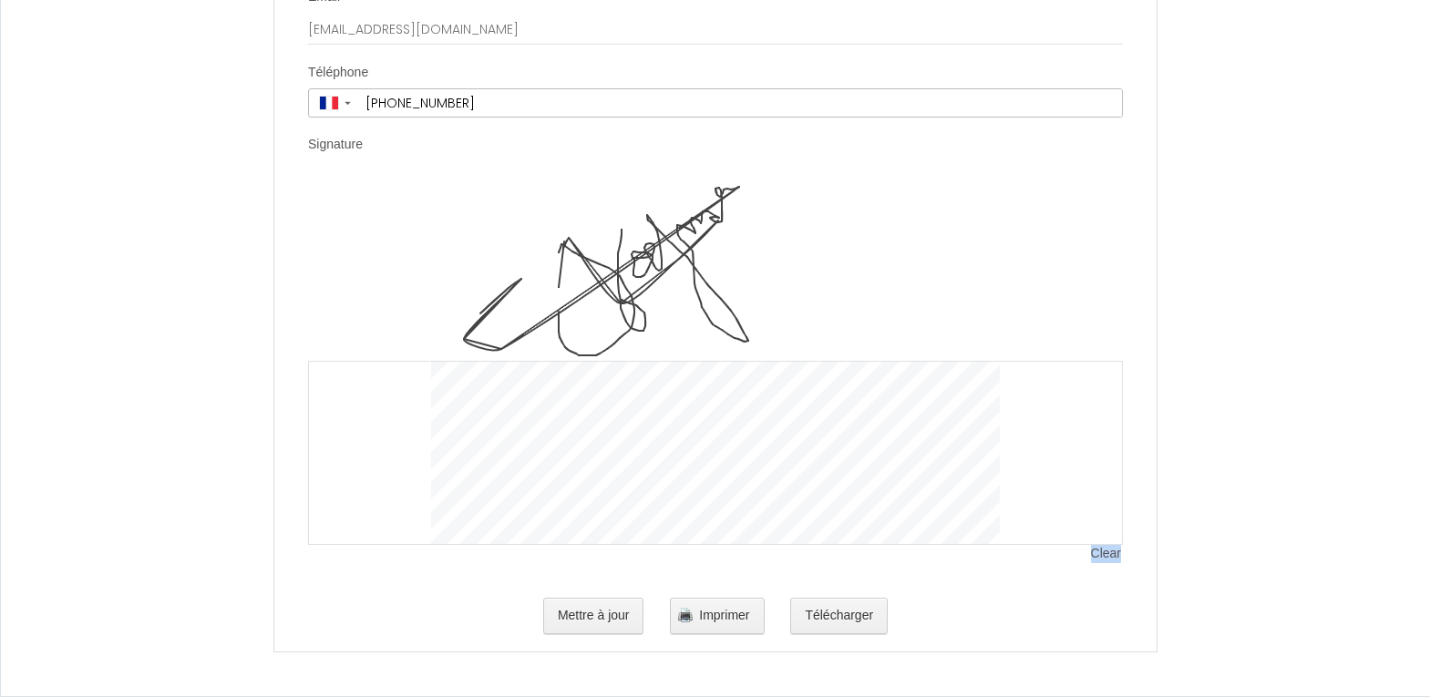
click at [643, 251] on img at bounding box center [715, 270] width 569 height 182
click at [651, 252] on img at bounding box center [715, 270] width 569 height 182
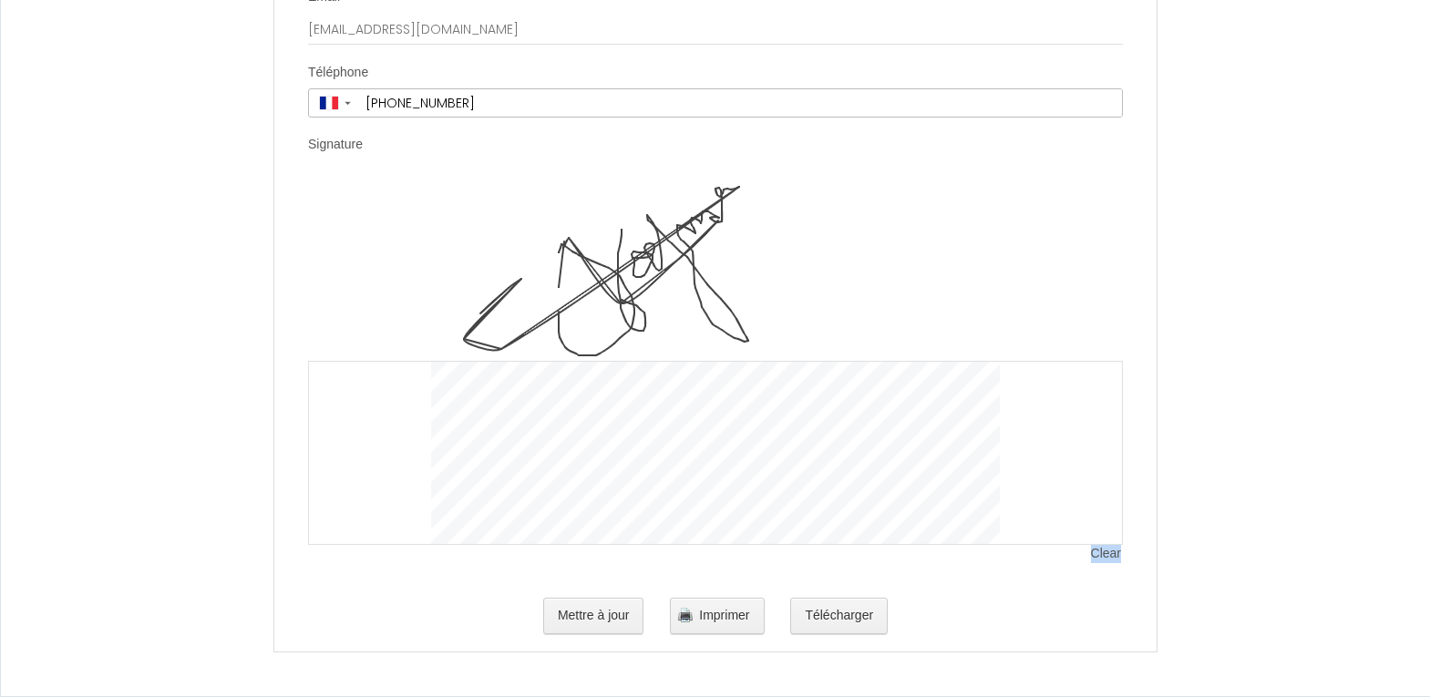
click at [651, 252] on img at bounding box center [715, 270] width 569 height 182
click at [1100, 556] on span "Clear" at bounding box center [1107, 554] width 32 height 18
click at [656, 289] on img at bounding box center [715, 270] width 569 height 182
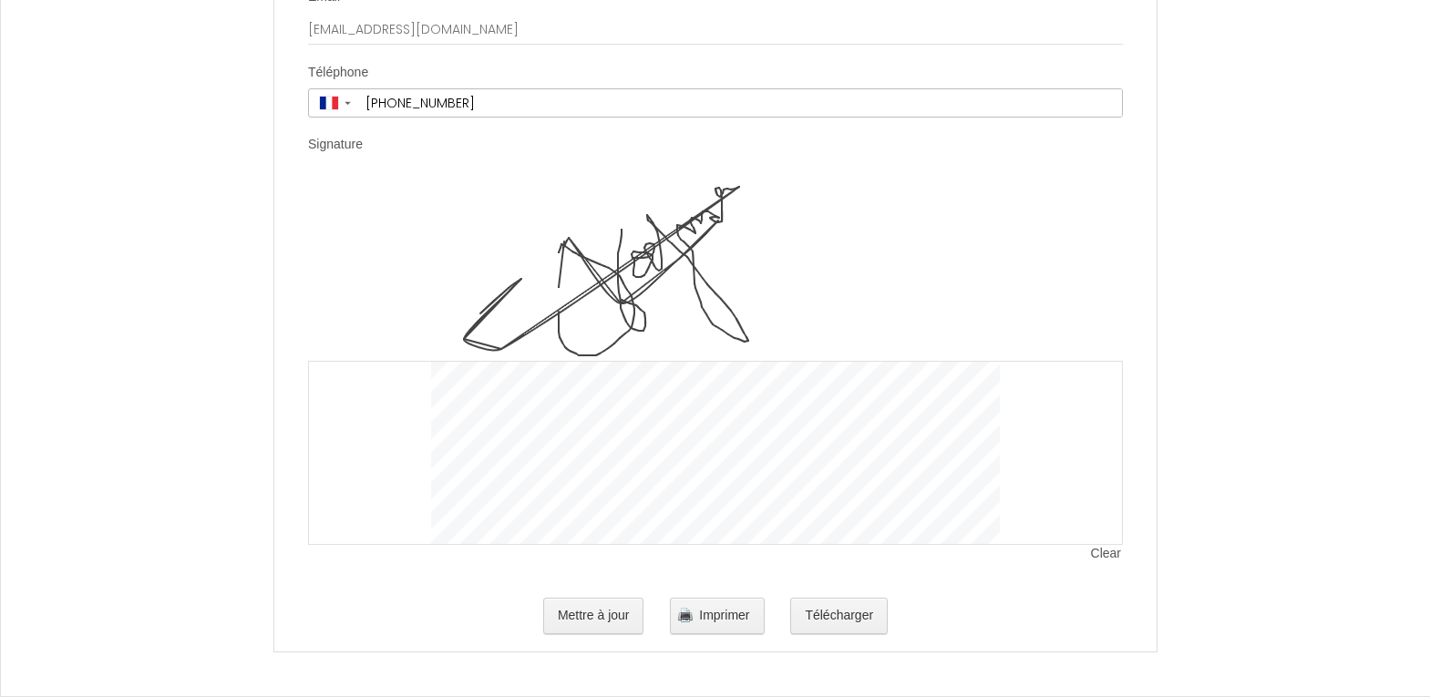
click at [656, 288] on img at bounding box center [715, 270] width 569 height 182
click at [1110, 553] on span "Clear" at bounding box center [1107, 554] width 32 height 18
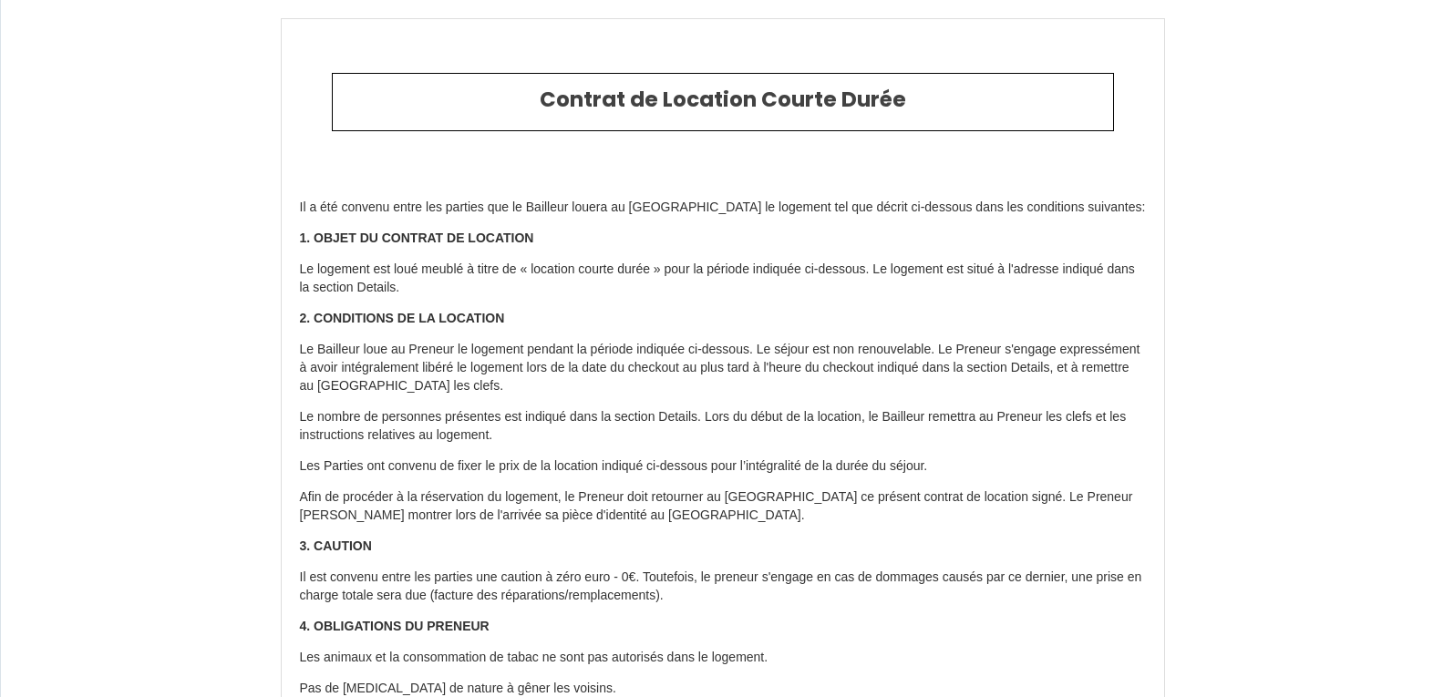
type input "6659185"
type input "Rose - Appartement T1 neuf"
type input "[STREET_ADDRESS][PERSON_NAME]"
type input "47000"
type input "Agen"
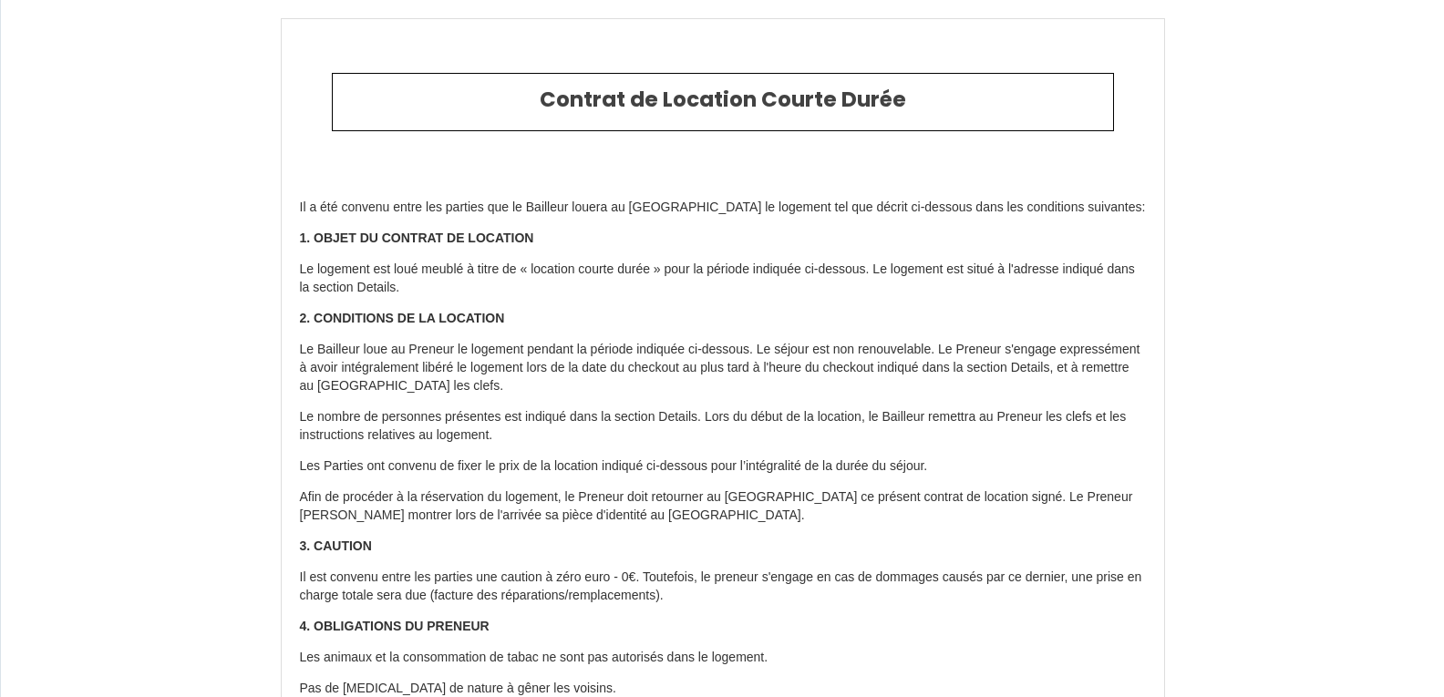
type input "[GEOGRAPHIC_DATA]"
type input "[DATE]"
type input "1"
type input "0"
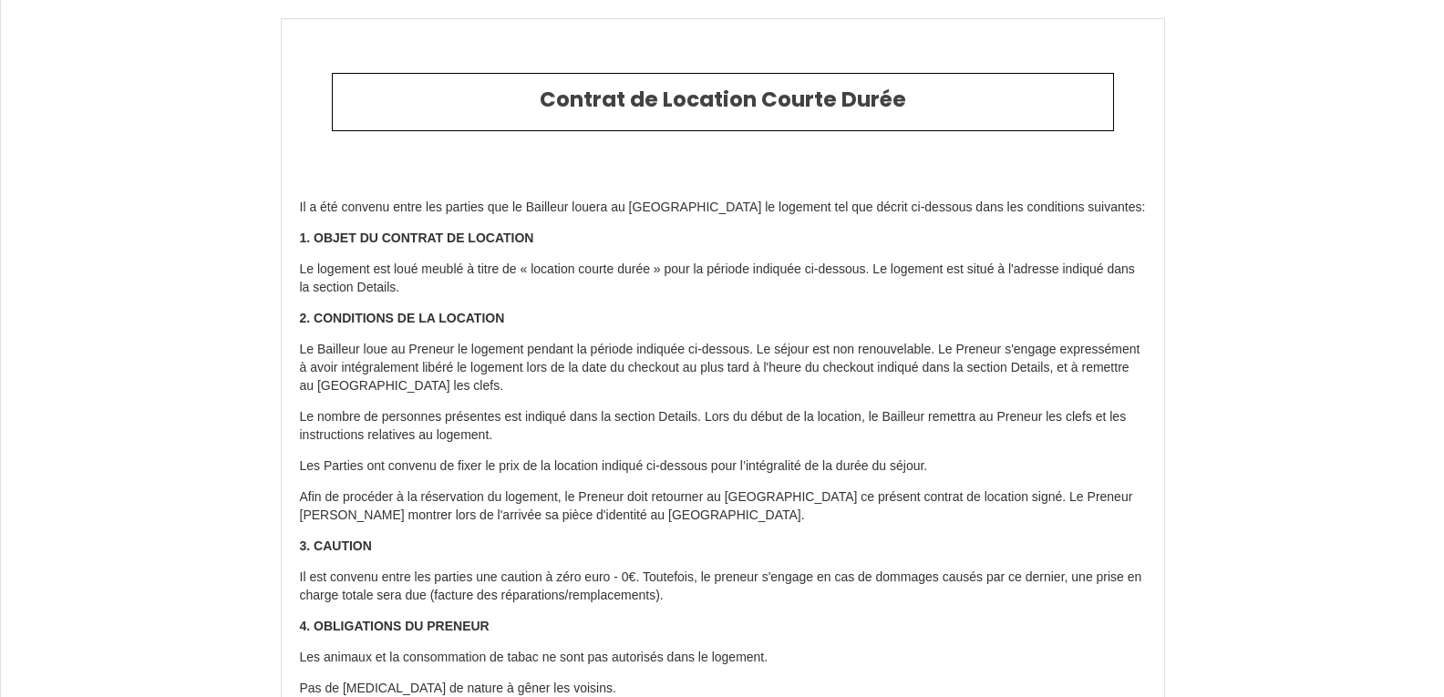
type input "135"
type input "[PERSON_NAME]"
type input "Gouraud"
type input "[GEOGRAPHIC_DATA]"
type input "[EMAIL_ADDRESS][DOMAIN_NAME]"
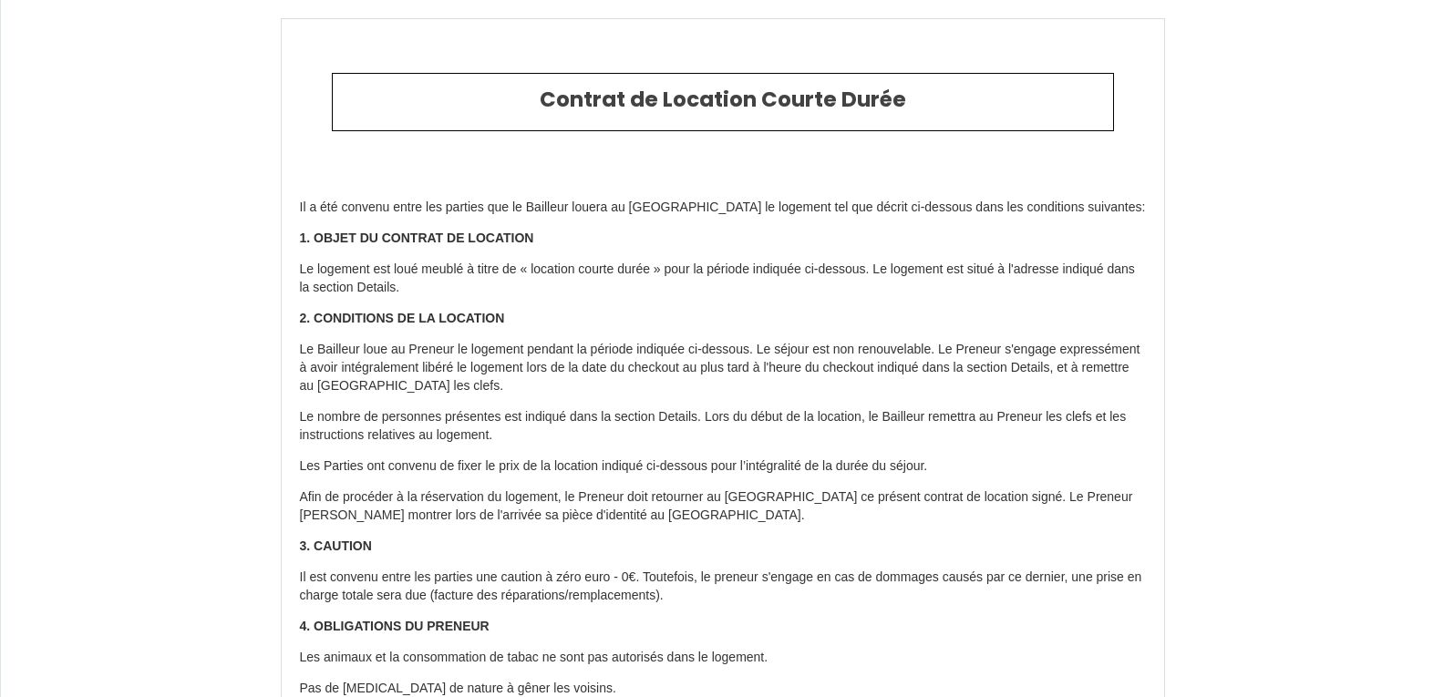
type input "[PERSON_NAME]"
type input "HOEFMAN"
type input "[EMAIL_ADDRESS][DOMAIN_NAME]"
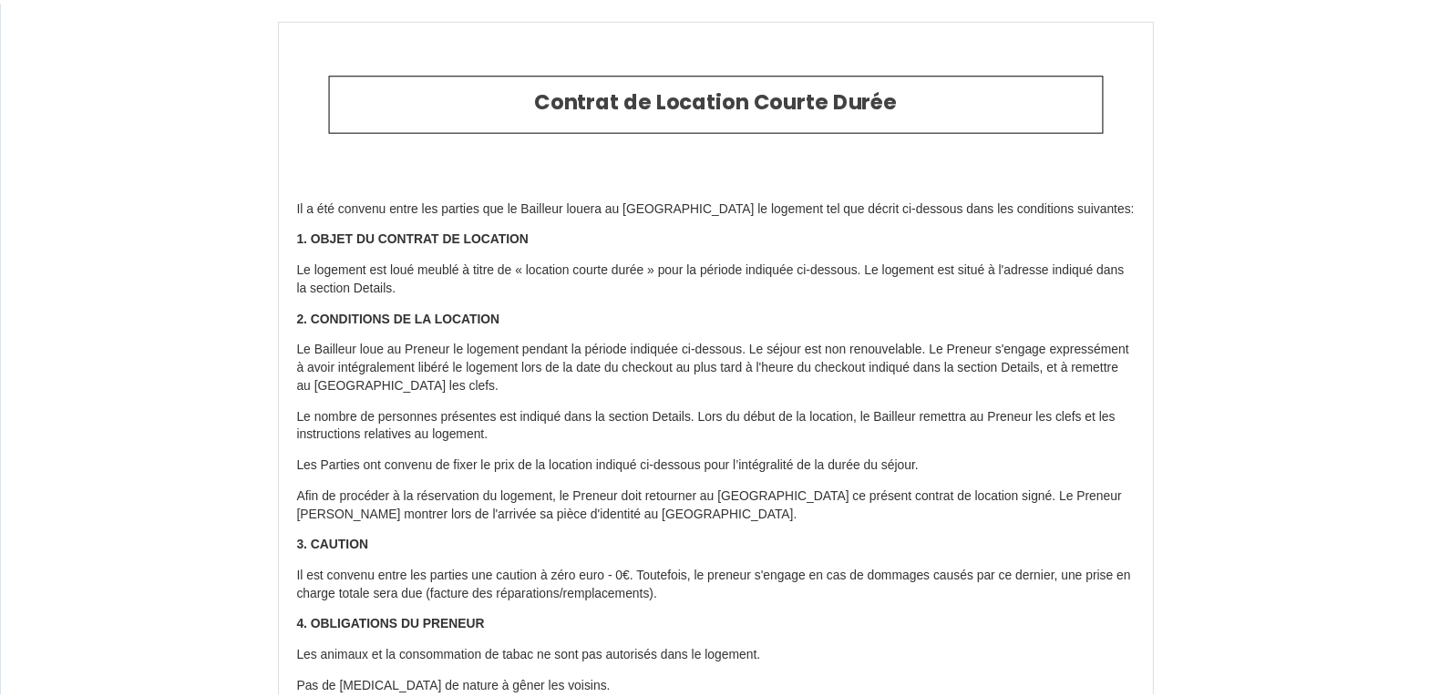
scroll to position [2466, 0]
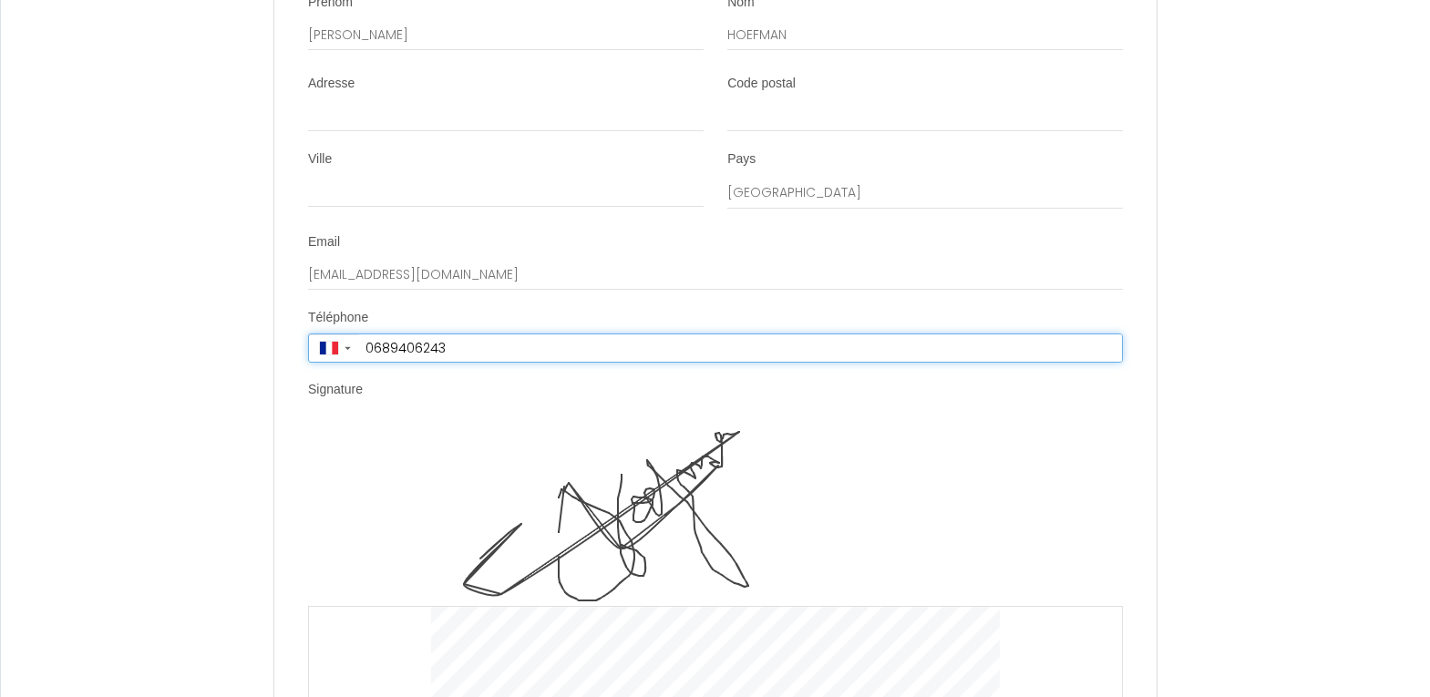
type input "[PHONE_NUMBER]"
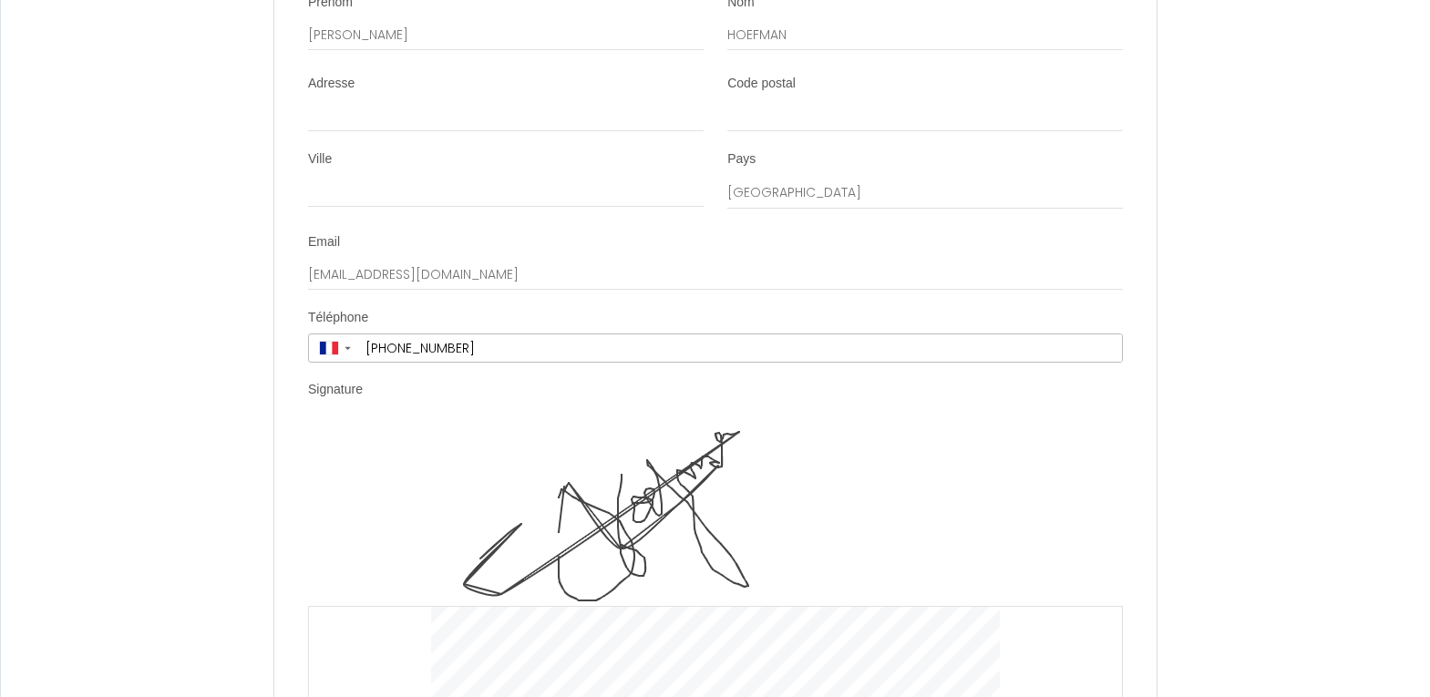
drag, startPoint x: 1385, startPoint y: 244, endPoint x: 1371, endPoint y: 420, distance: 176.4
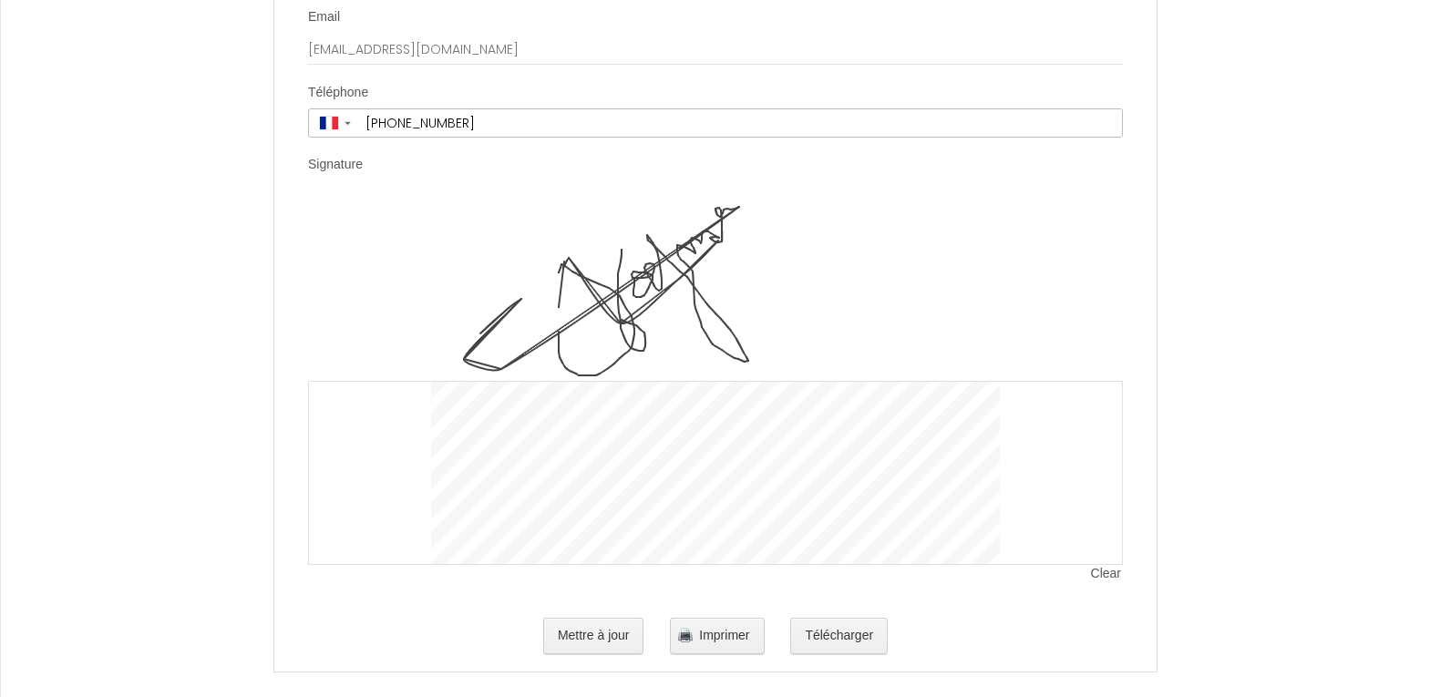
scroll to position [2711, 0]
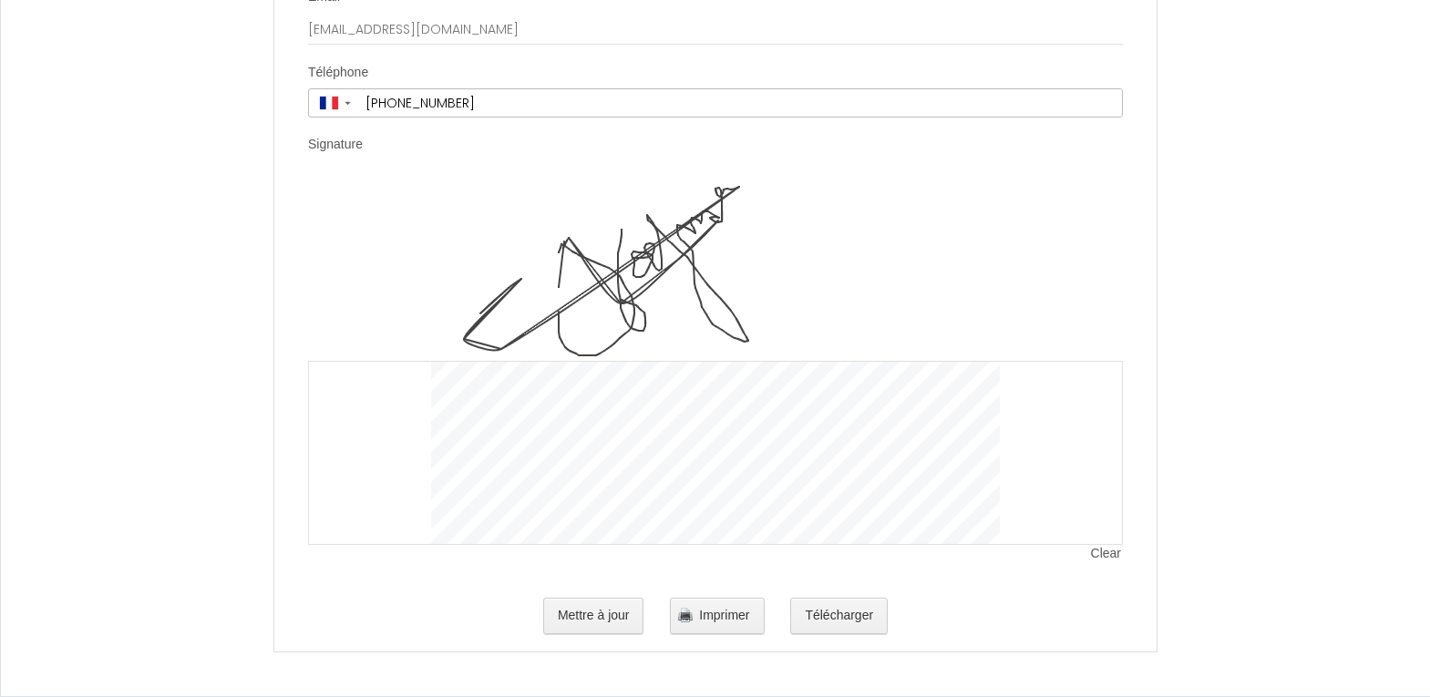
click at [1103, 556] on span "Clear" at bounding box center [1107, 554] width 32 height 18
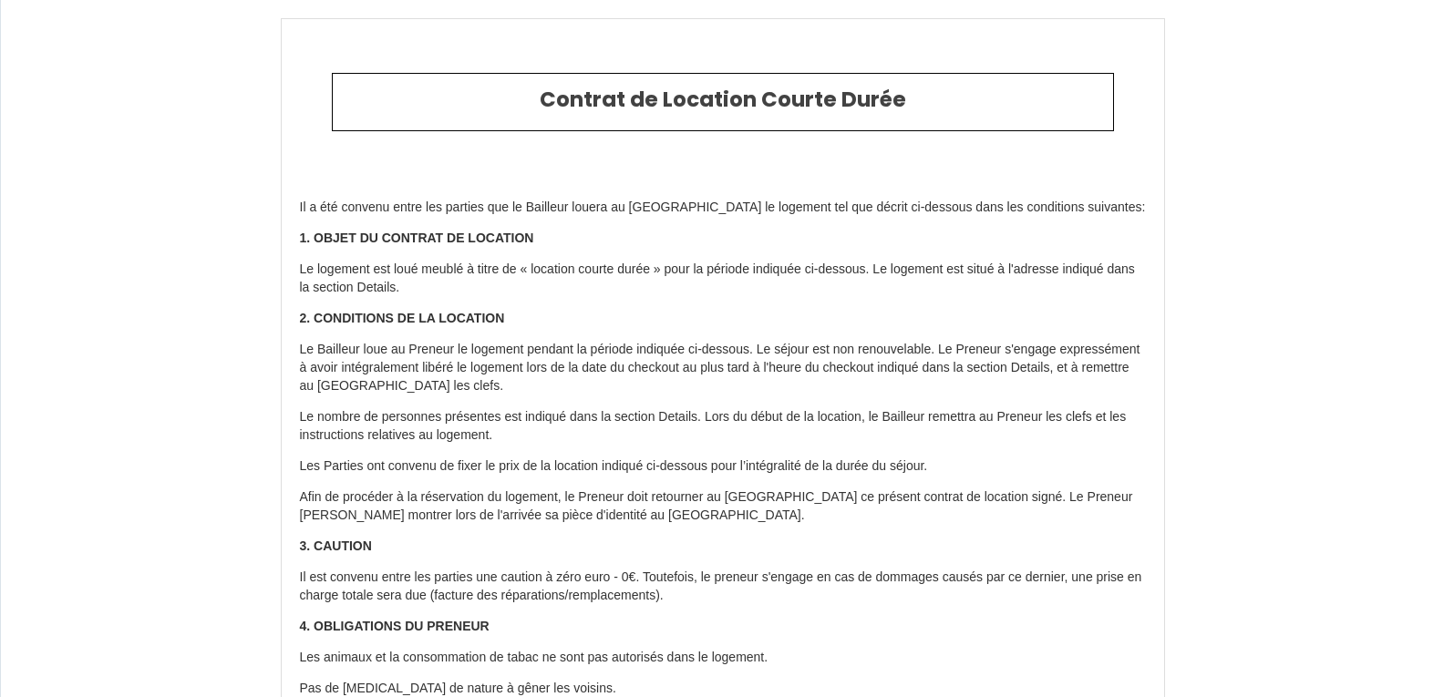
type input "6659185"
type input "Rose - Appartement T1 neuf"
type input "[STREET_ADDRESS][PERSON_NAME]"
type input "47000"
type input "Agen"
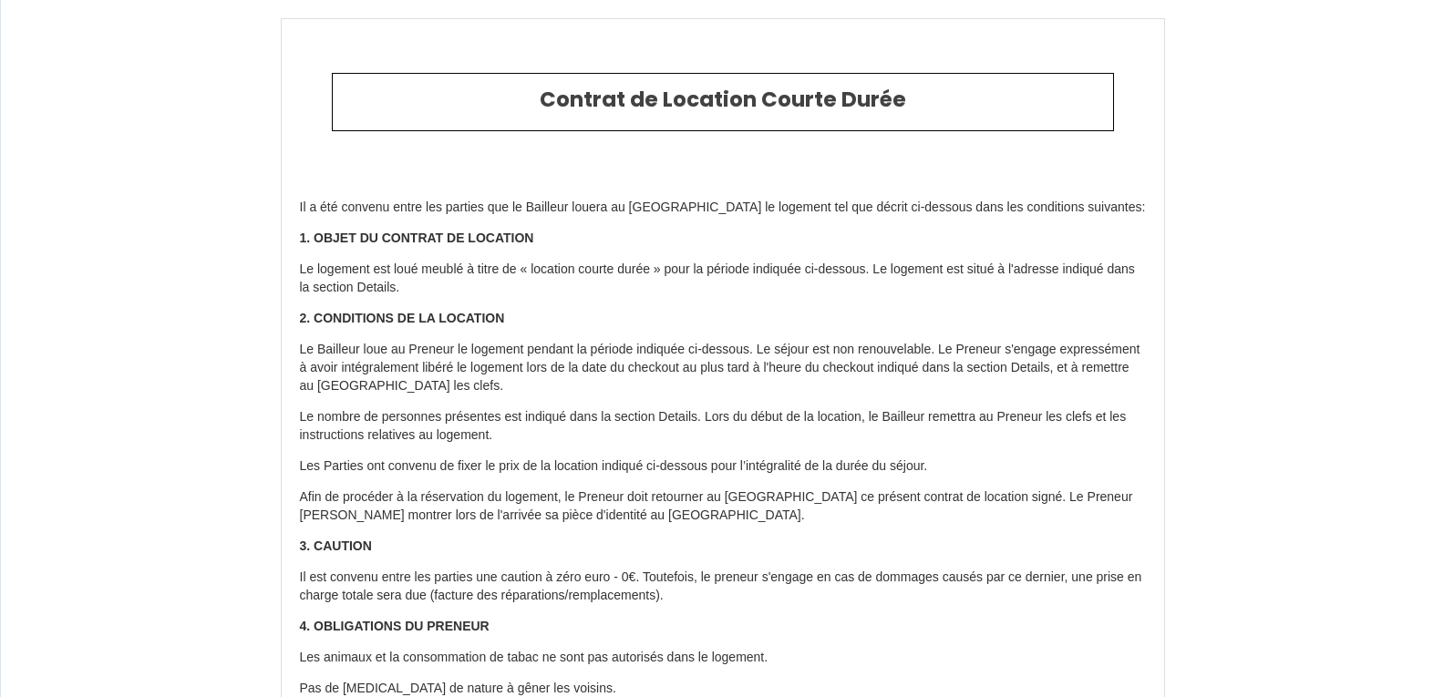
type input "[GEOGRAPHIC_DATA]"
type input "[DATE]"
type input "1"
type input "0"
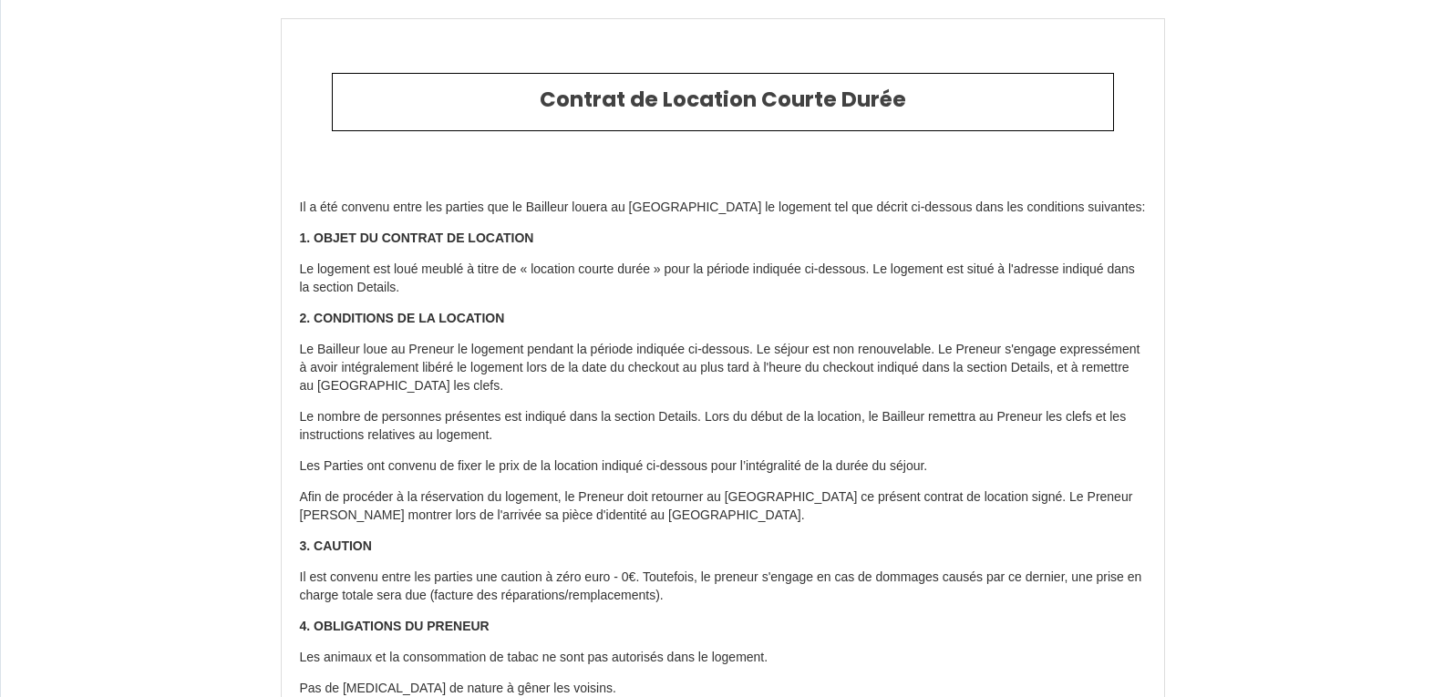
type input "135"
type input "[PERSON_NAME]"
type input "Gouraud"
type input "[GEOGRAPHIC_DATA]"
type input "[EMAIL_ADDRESS][DOMAIN_NAME]"
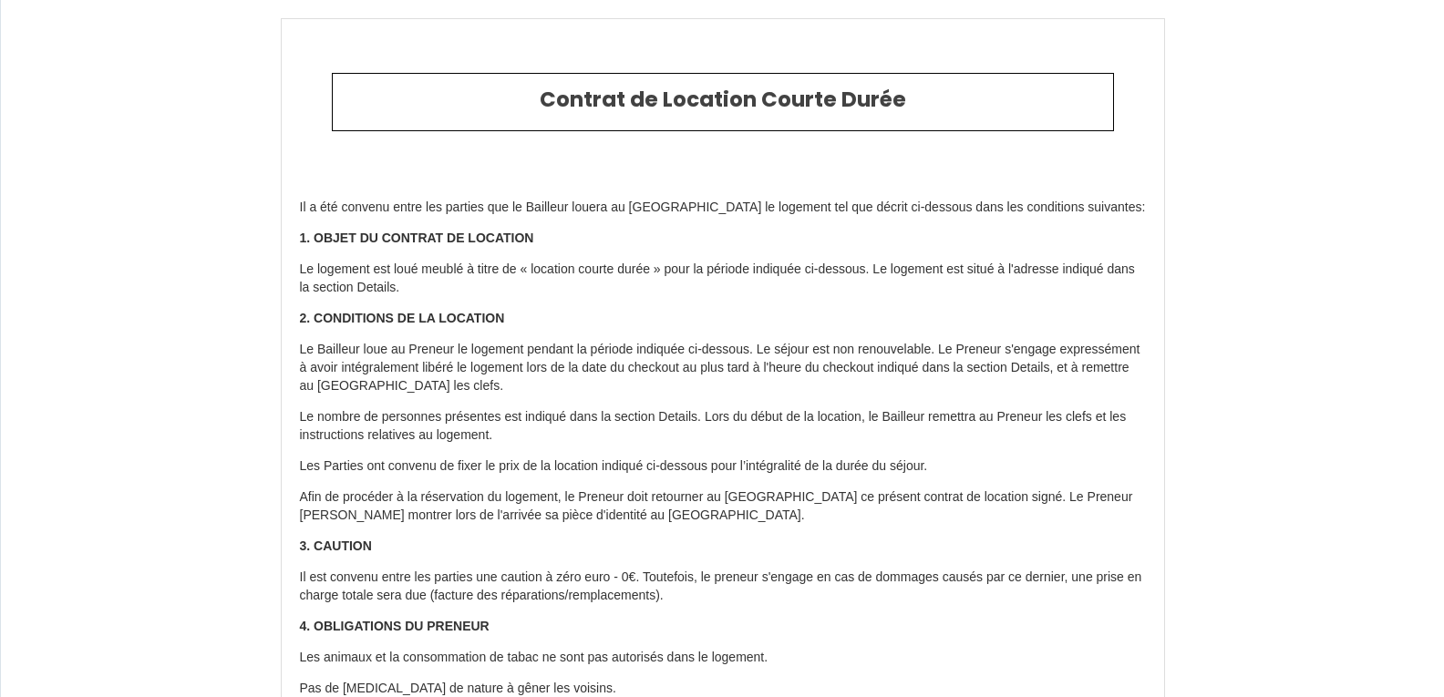
type input "[PERSON_NAME]"
type input "HOEFMAN"
type input "[EMAIL_ADDRESS][DOMAIN_NAME]"
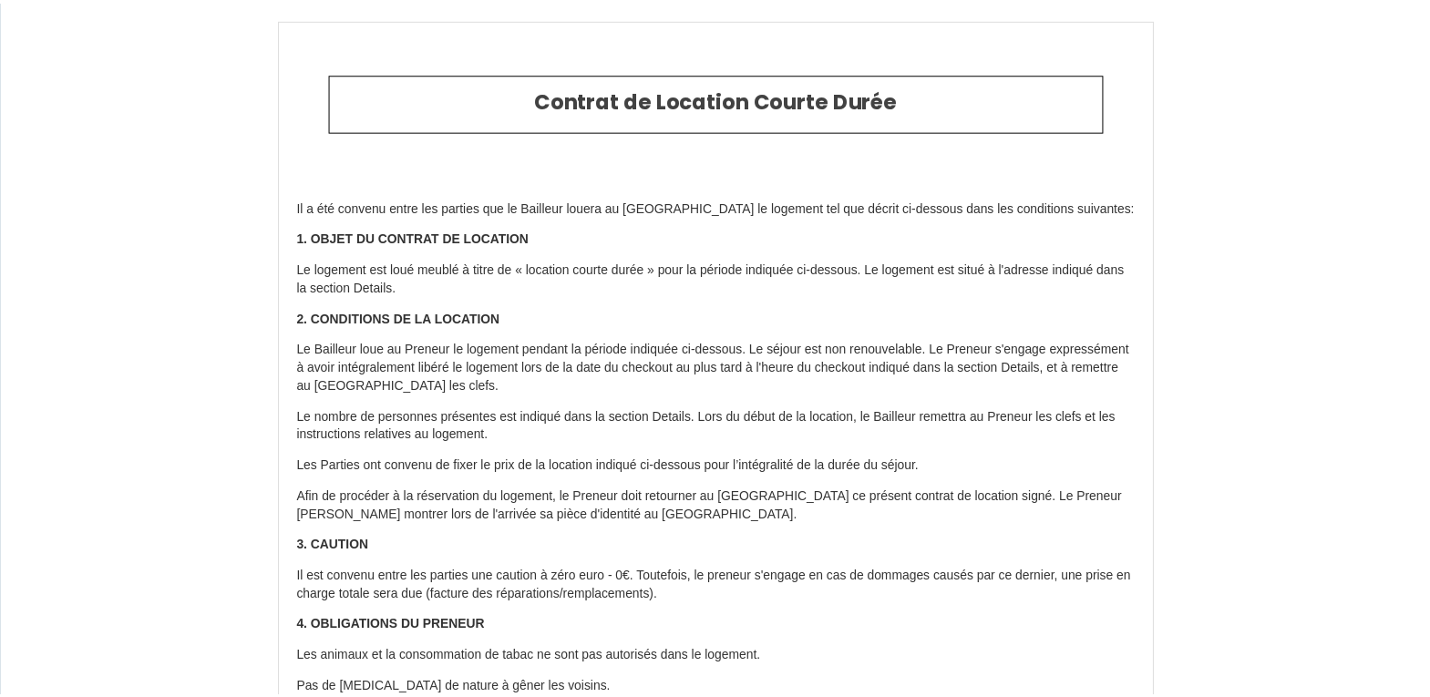
scroll to position [2466, 0]
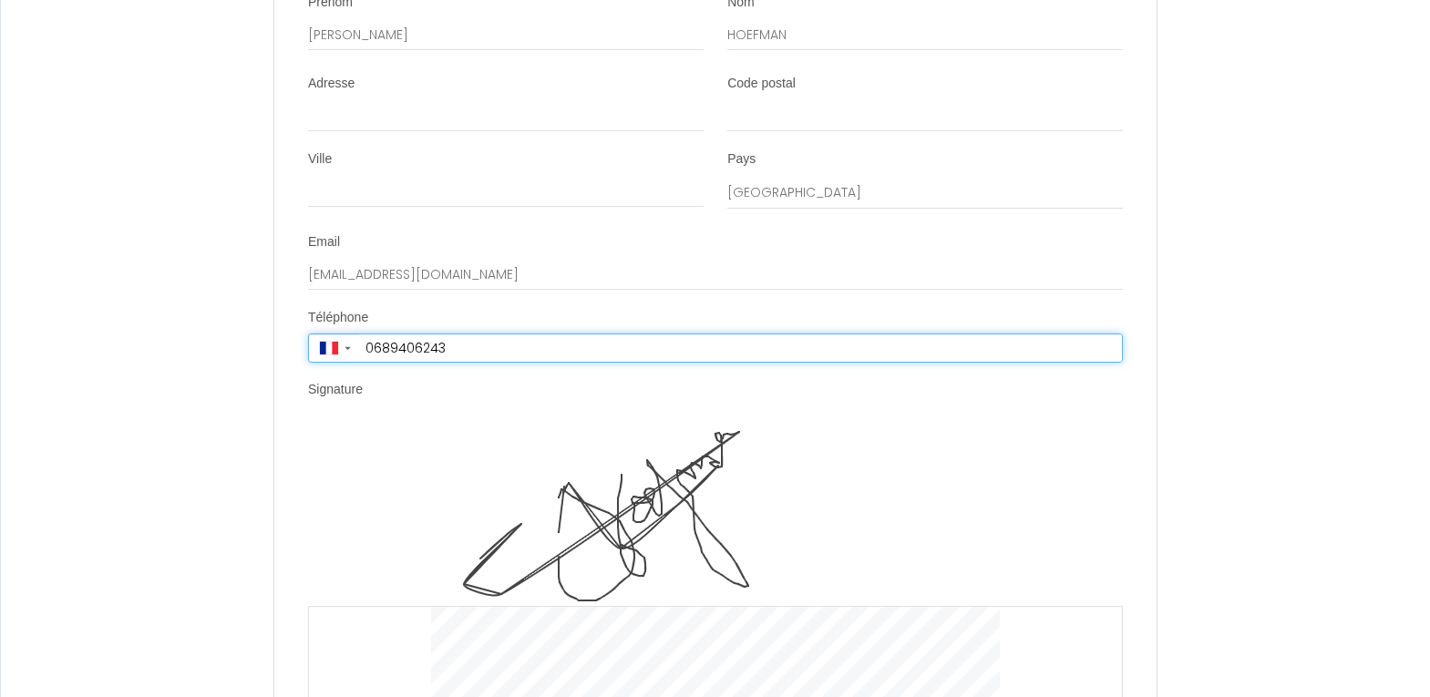
type input "[PHONE_NUMBER]"
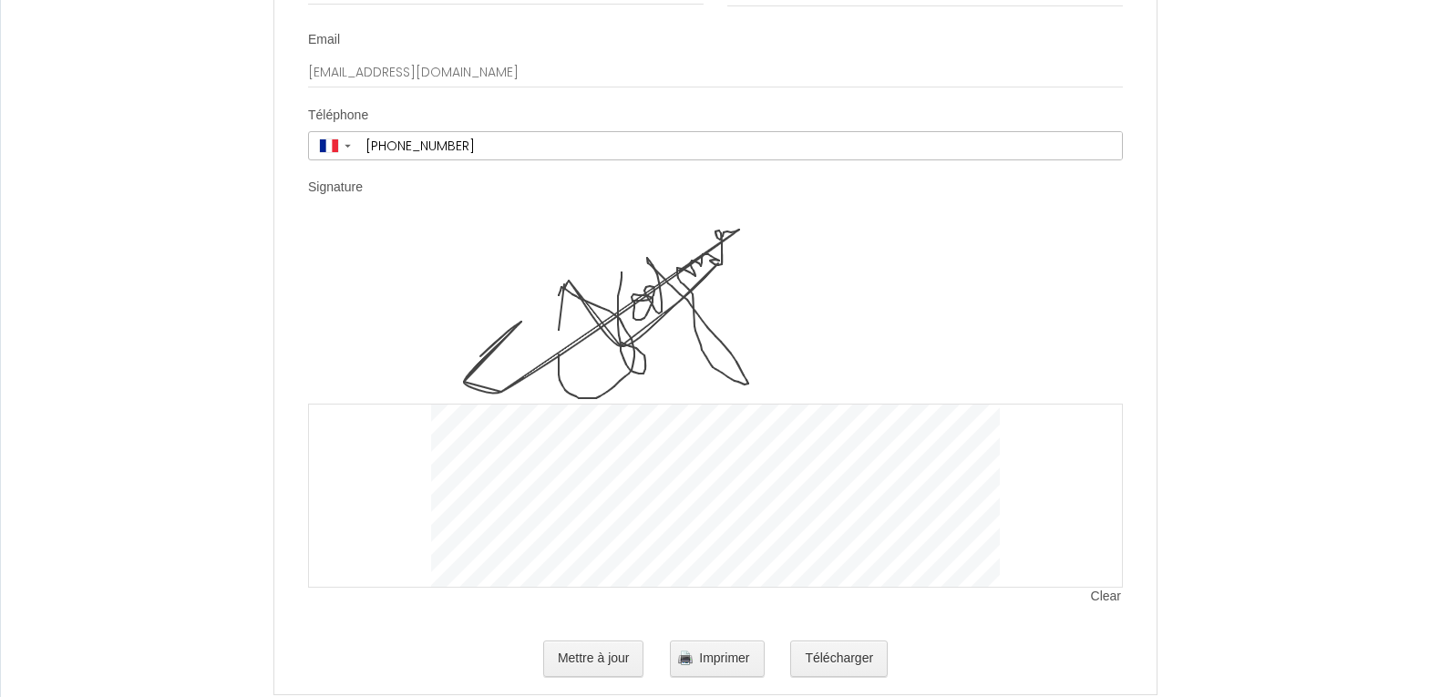
scroll to position [2711, 0]
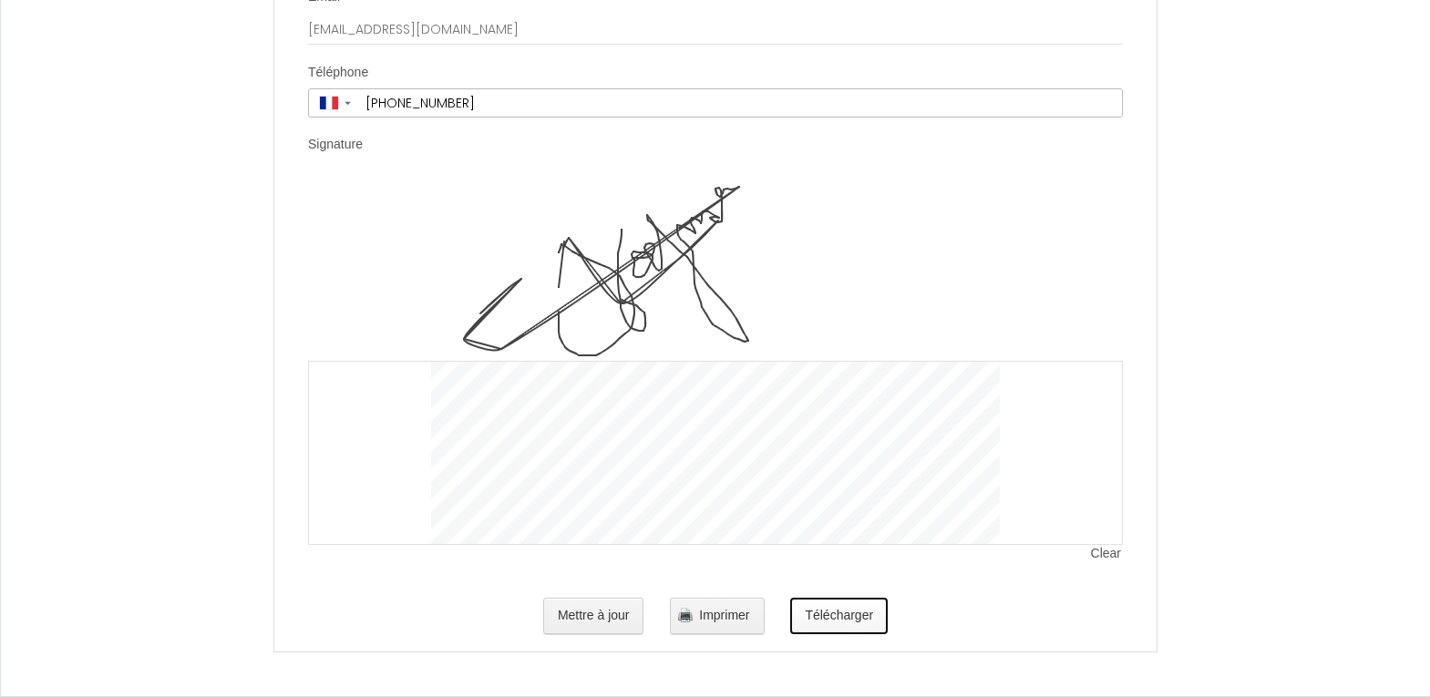
click at [847, 611] on button "Télécharger" at bounding box center [839, 616] width 98 height 36
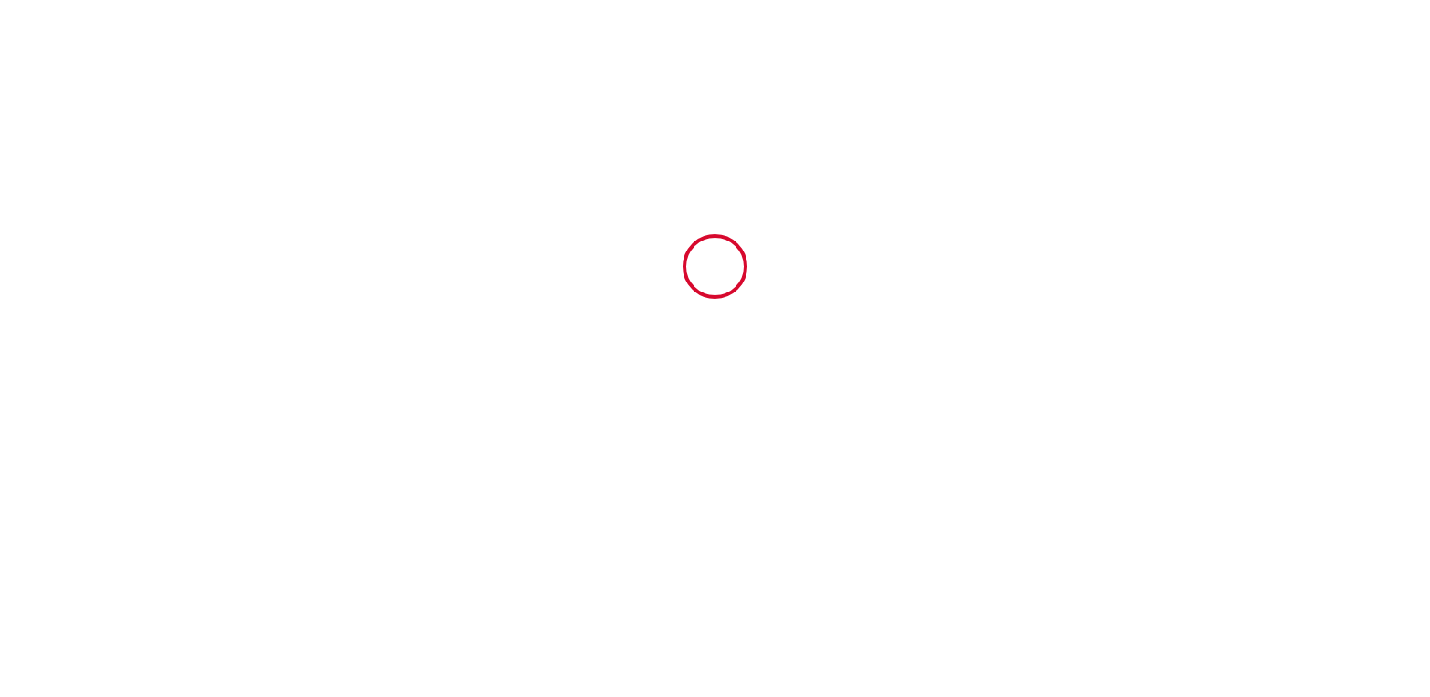
scroll to position [0, 0]
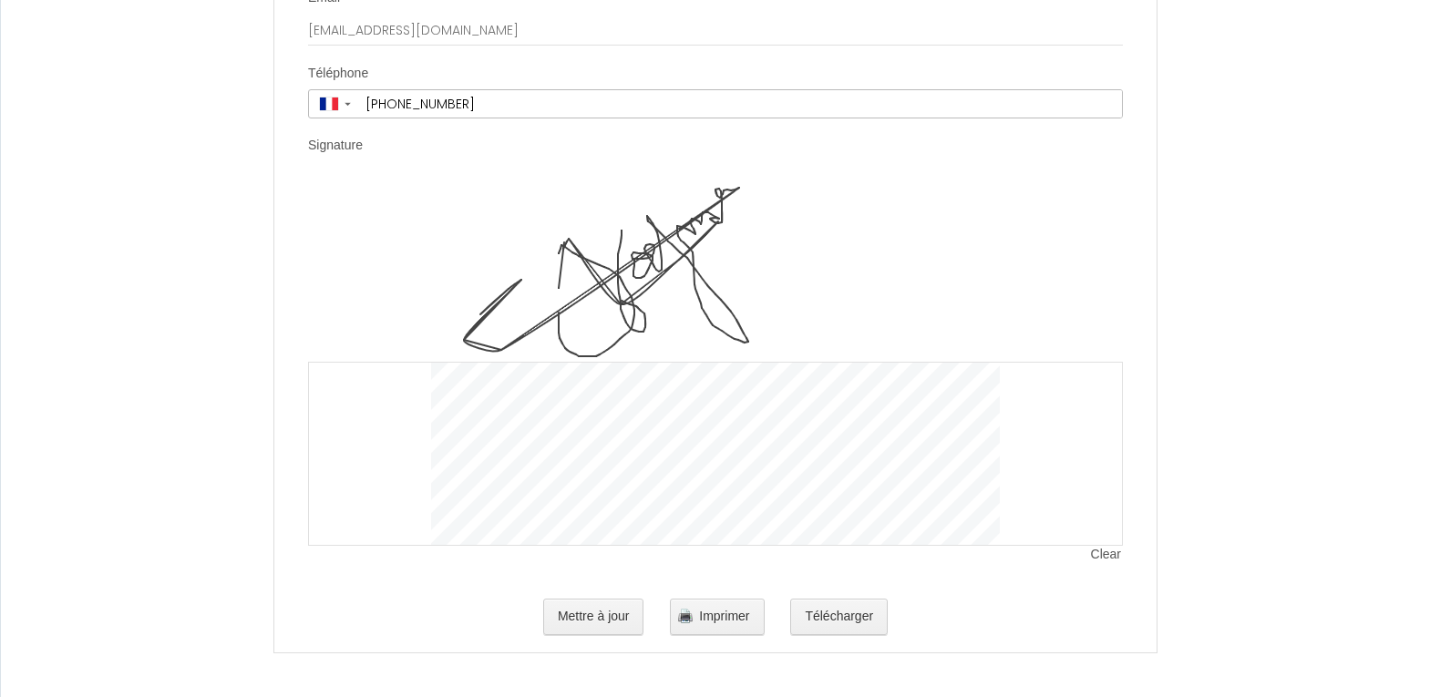
scroll to position [2711, 0]
click at [617, 629] on button "Mettre à jour" at bounding box center [593, 616] width 101 height 36
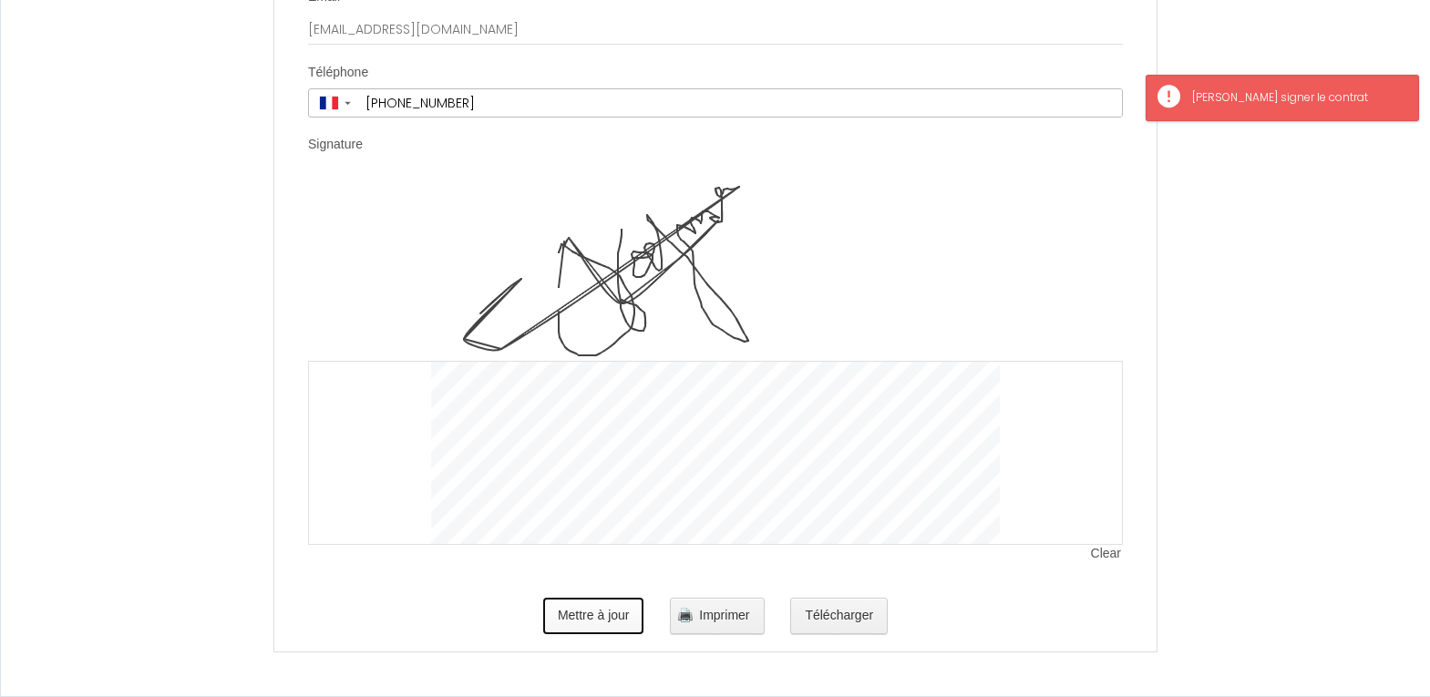
click at [617, 629] on button "Mettre à jour" at bounding box center [593, 616] width 101 height 36
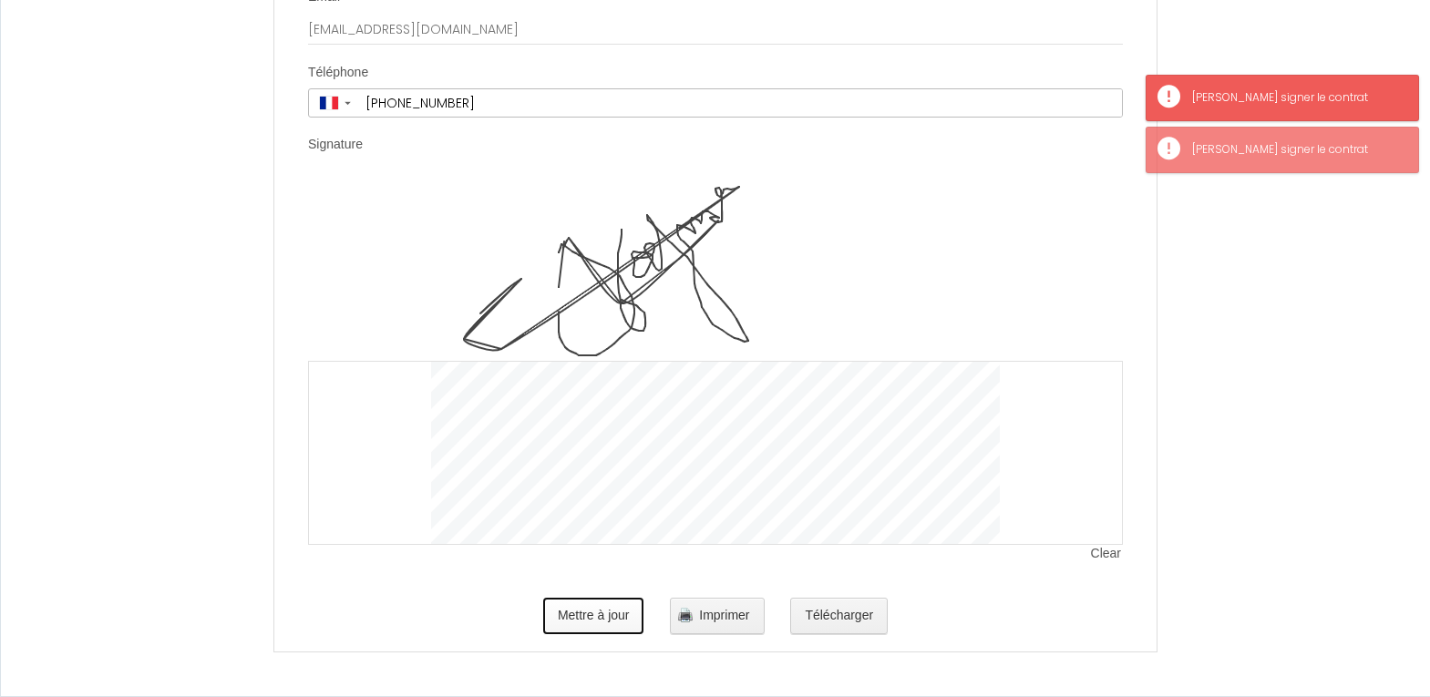
click at [617, 629] on button "Mettre à jour" at bounding box center [593, 616] width 101 height 36
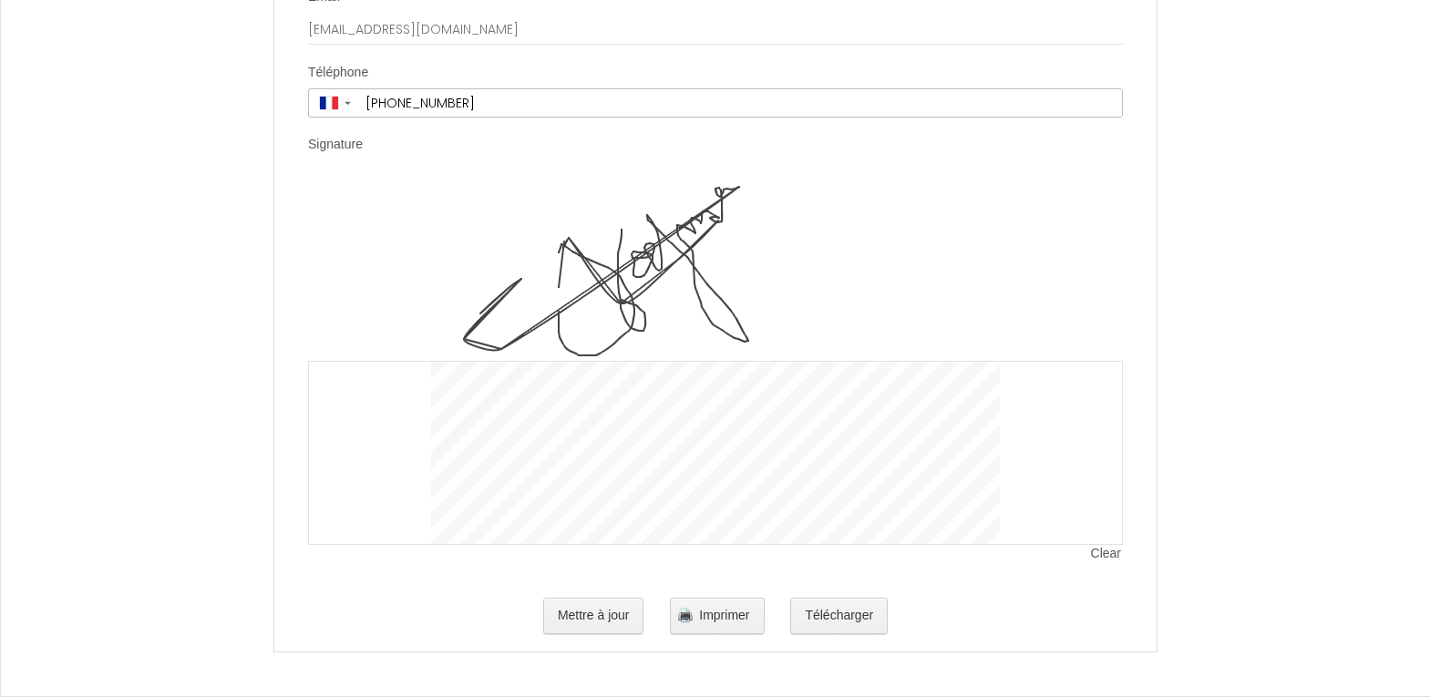
drag, startPoint x: 1190, startPoint y: 179, endPoint x: 1176, endPoint y: 180, distance: 14.7
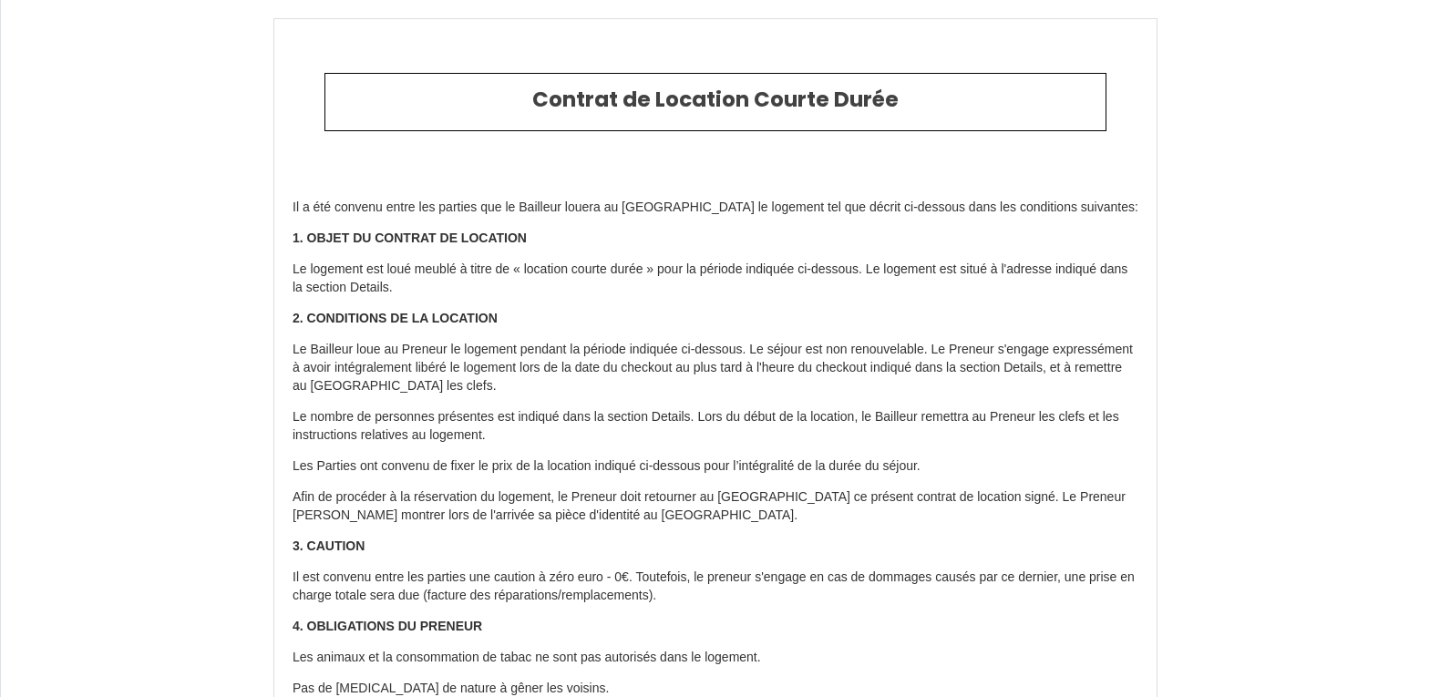
type input "[PHONE_NUMBER]"
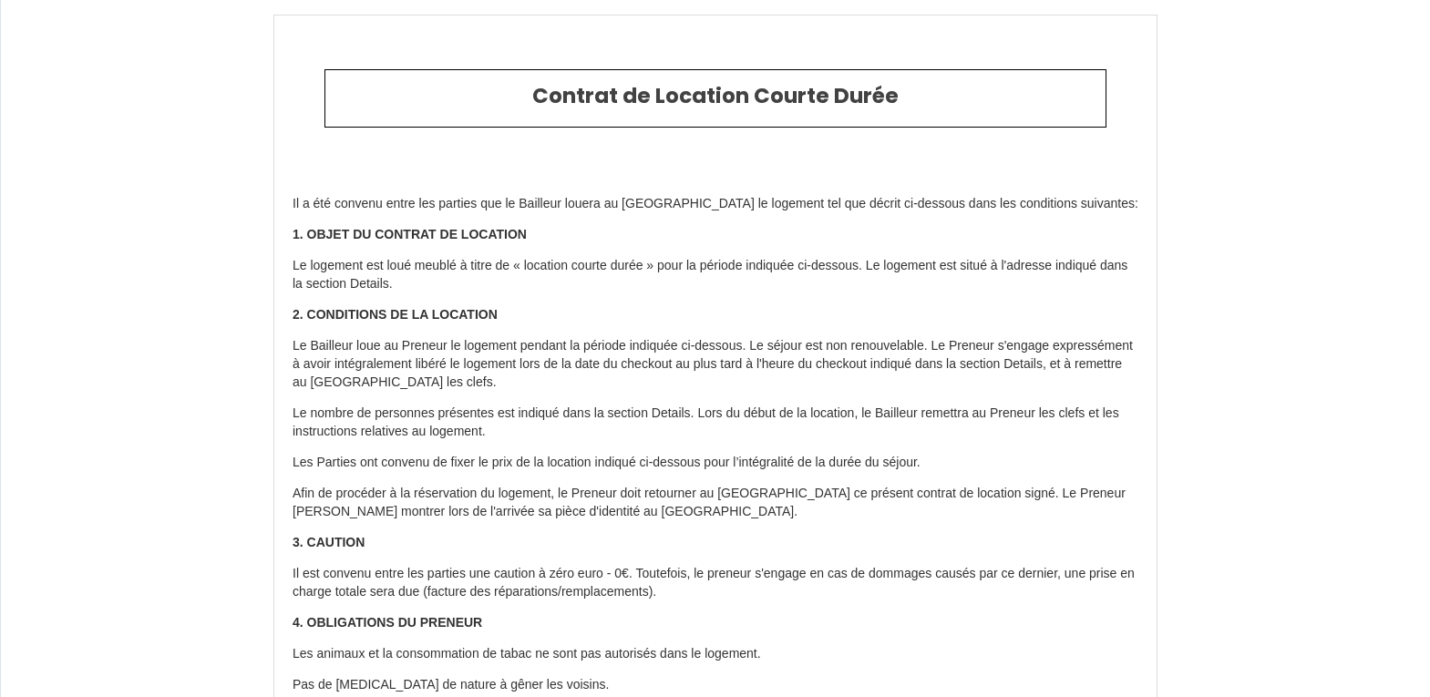
scroll to position [0, 0]
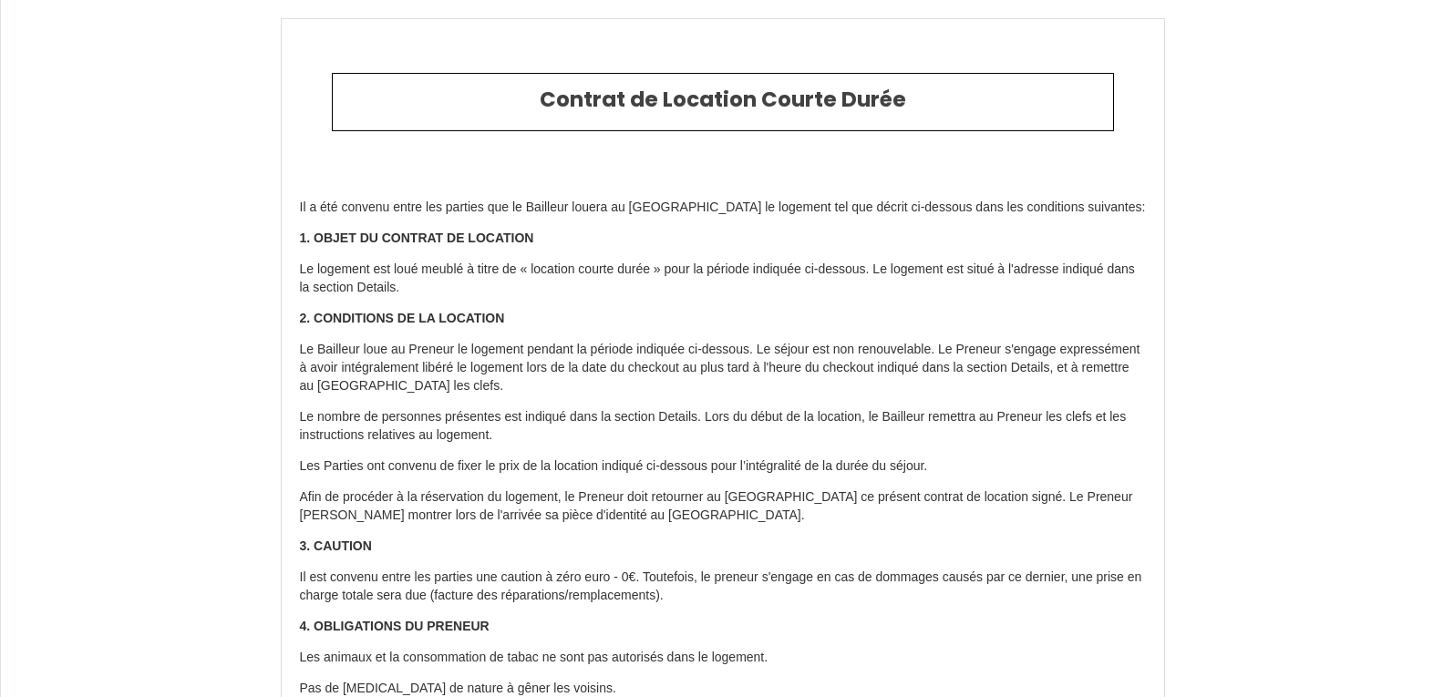
type input "6260856"
type input "Rose - Appartement T1 neuf"
type input "[STREET_ADDRESS][PERSON_NAME]"
type input "47000"
type input "Agen"
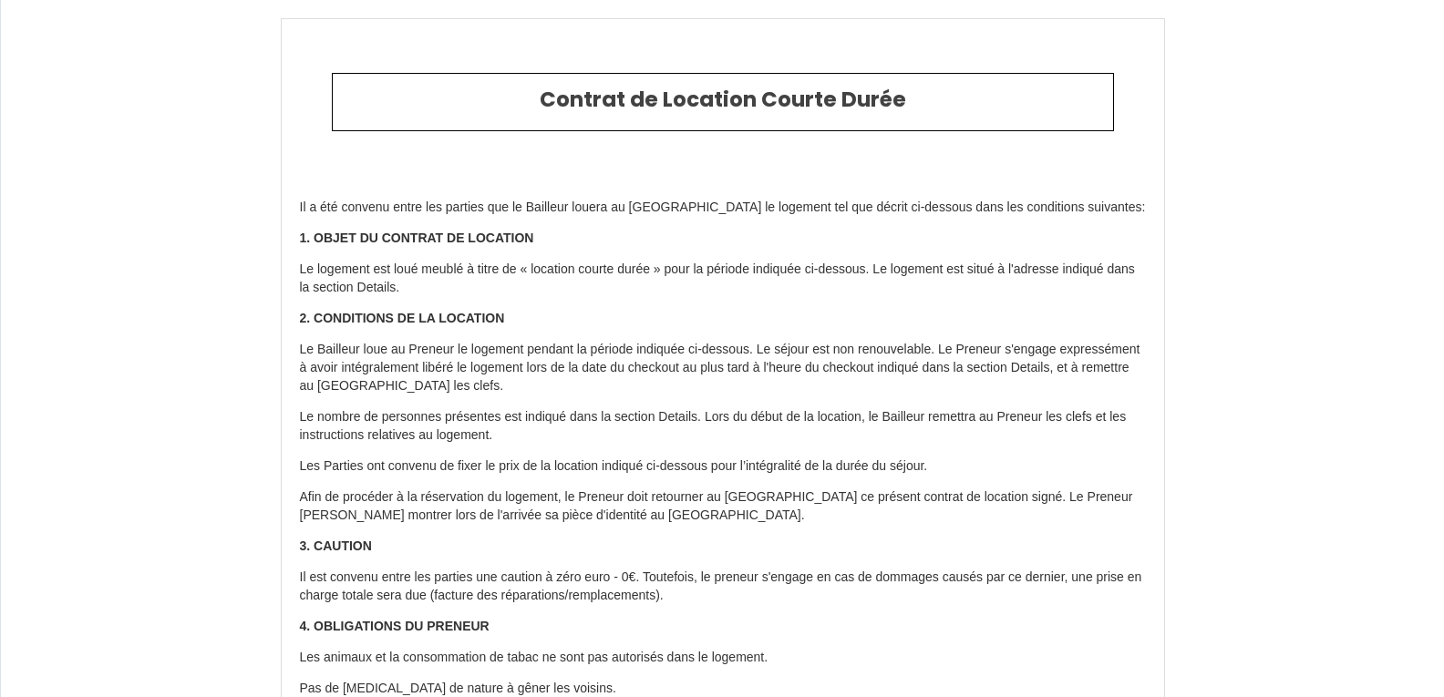
type input "[GEOGRAPHIC_DATA]"
type input "[DATE]"
type input "1"
type input "0"
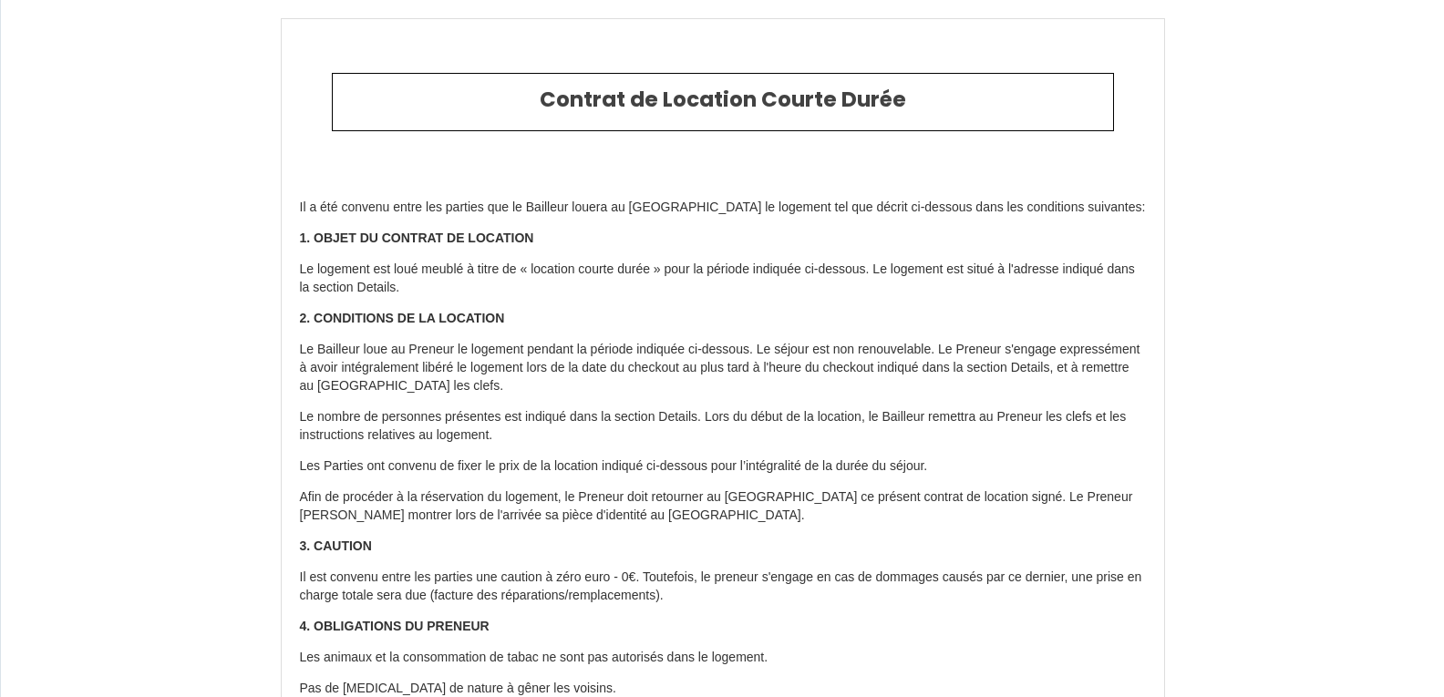
type input "90"
type input "[PERSON_NAME]"
type input "Gouraud"
type input "[GEOGRAPHIC_DATA]"
type input "[EMAIL_ADDRESS][DOMAIN_NAME]"
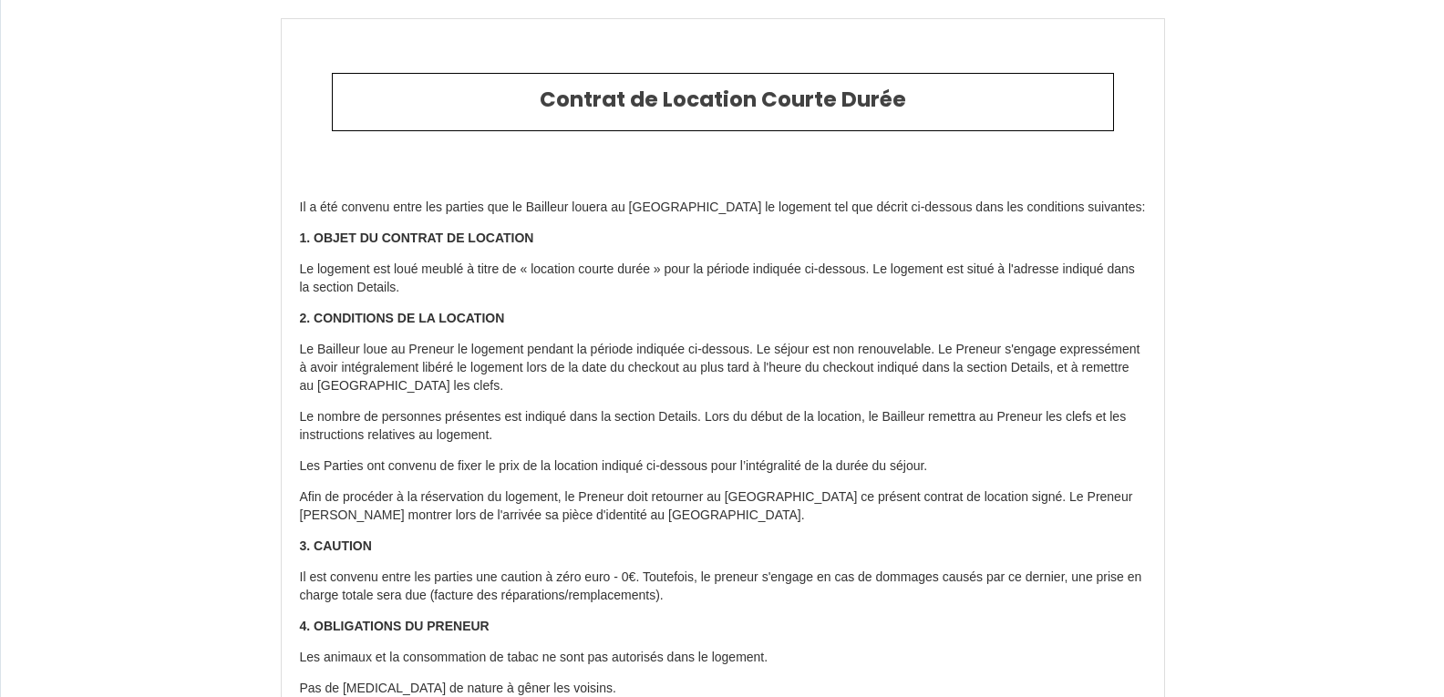
type input "[PERSON_NAME]"
type input "HOEFMAN"
type input "[EMAIL_ADDRESS][DOMAIN_NAME]"
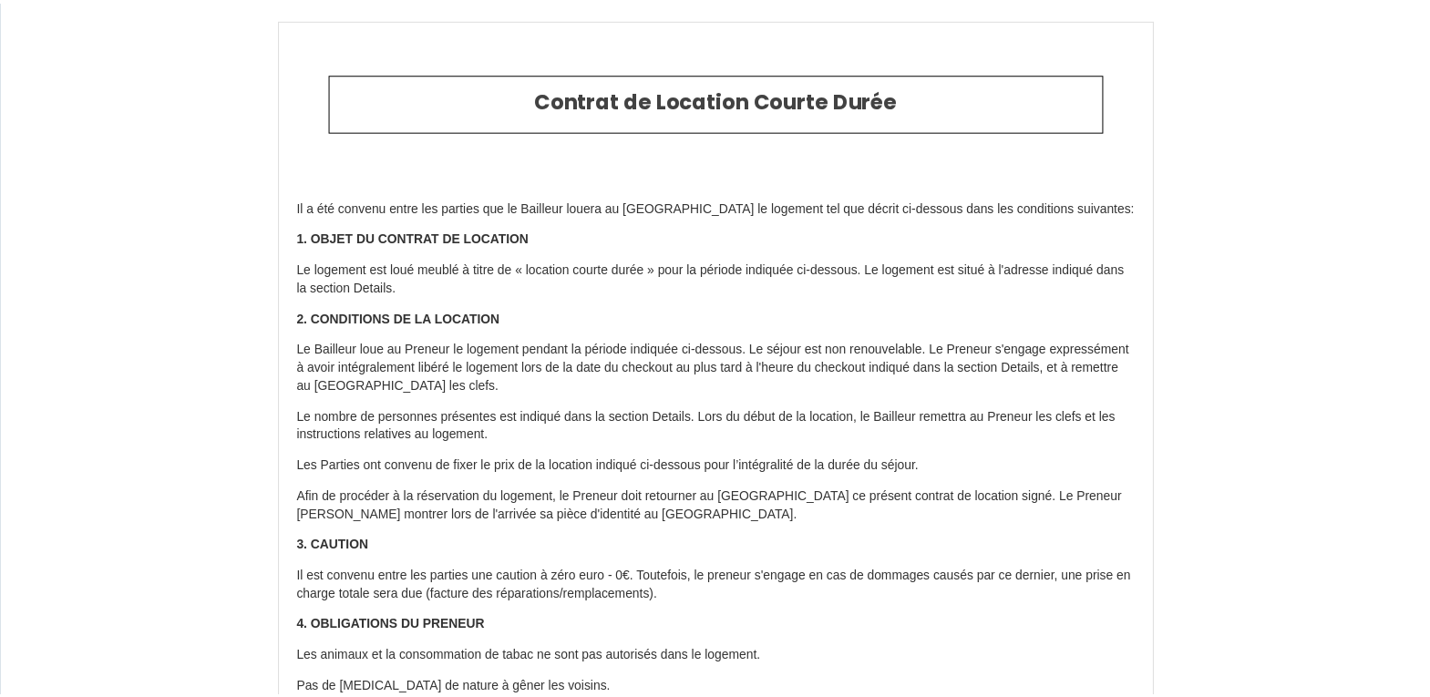
scroll to position [2466, 0]
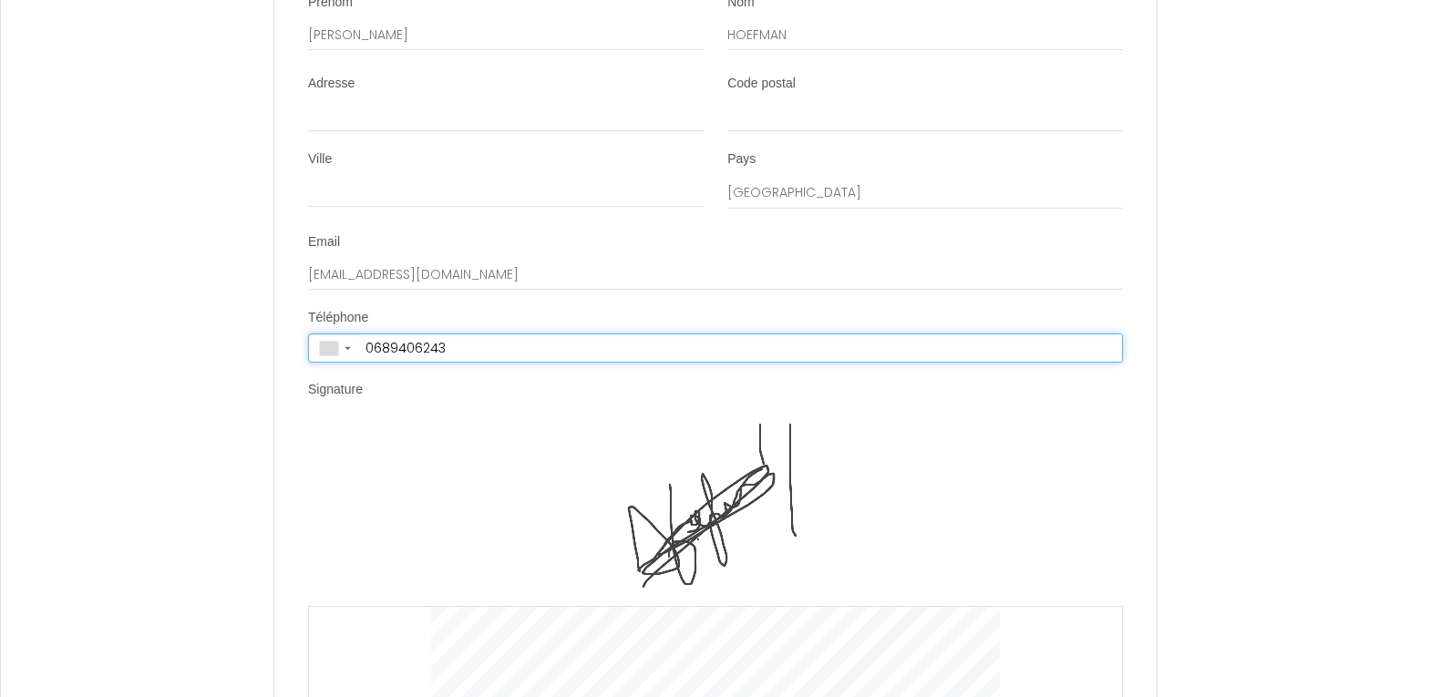
type input "[PHONE_NUMBER]"
